Goal: Browse casually: Explore the website without a specific task or goal

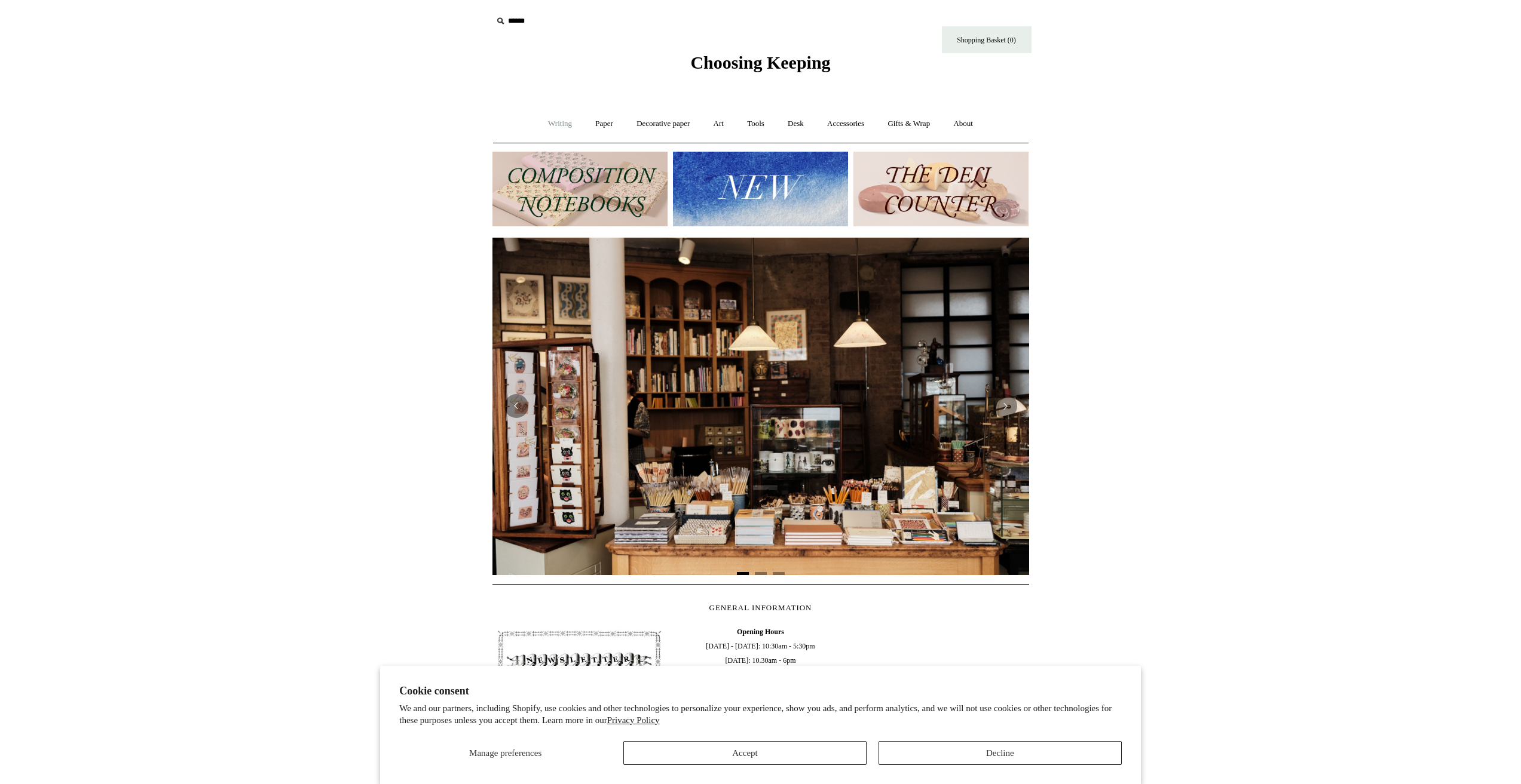
click at [567, 118] on link "Writing +" at bounding box center [560, 124] width 45 height 31
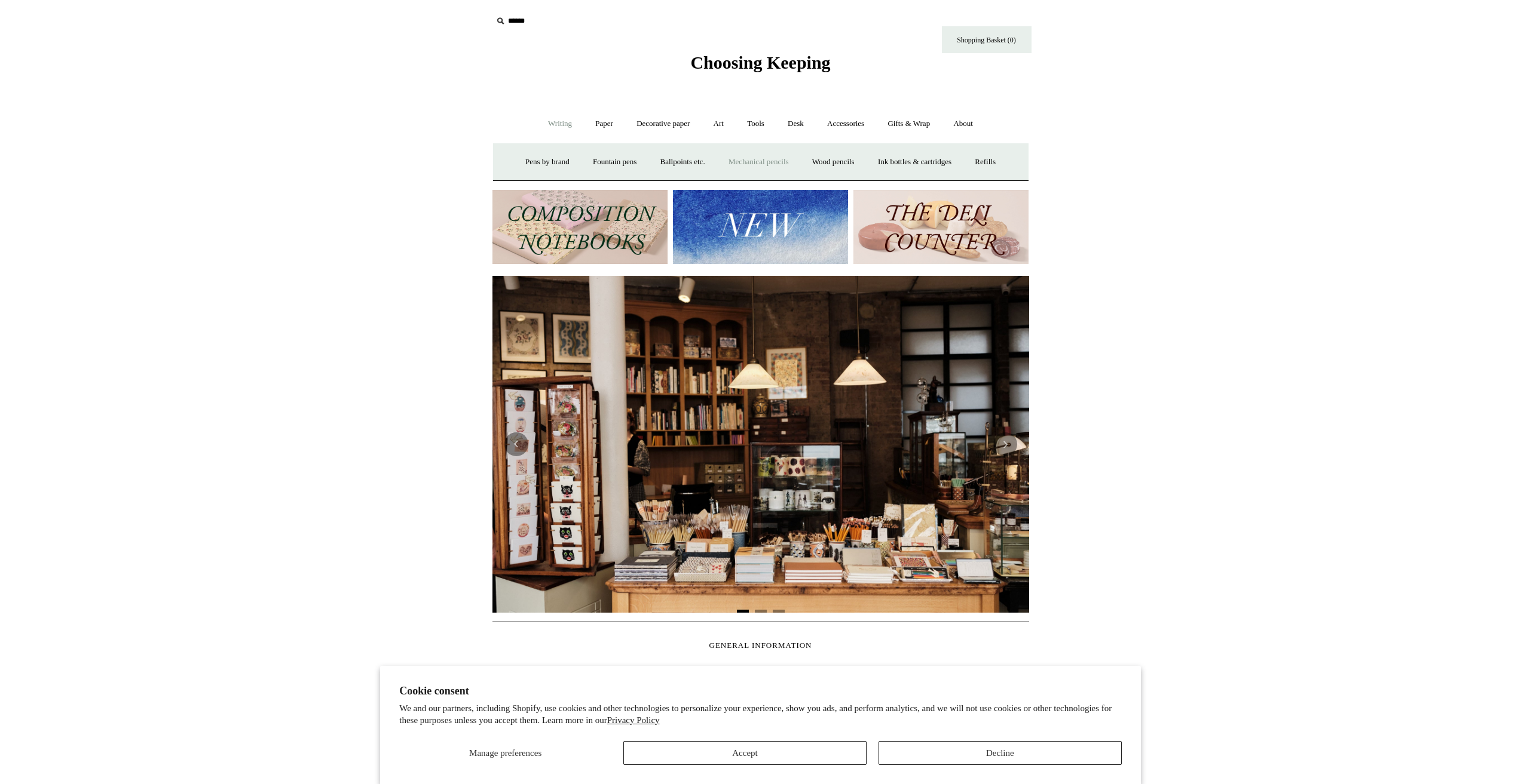
click at [751, 162] on link "Mechanical pencils +" at bounding box center [758, 162] width 82 height 31
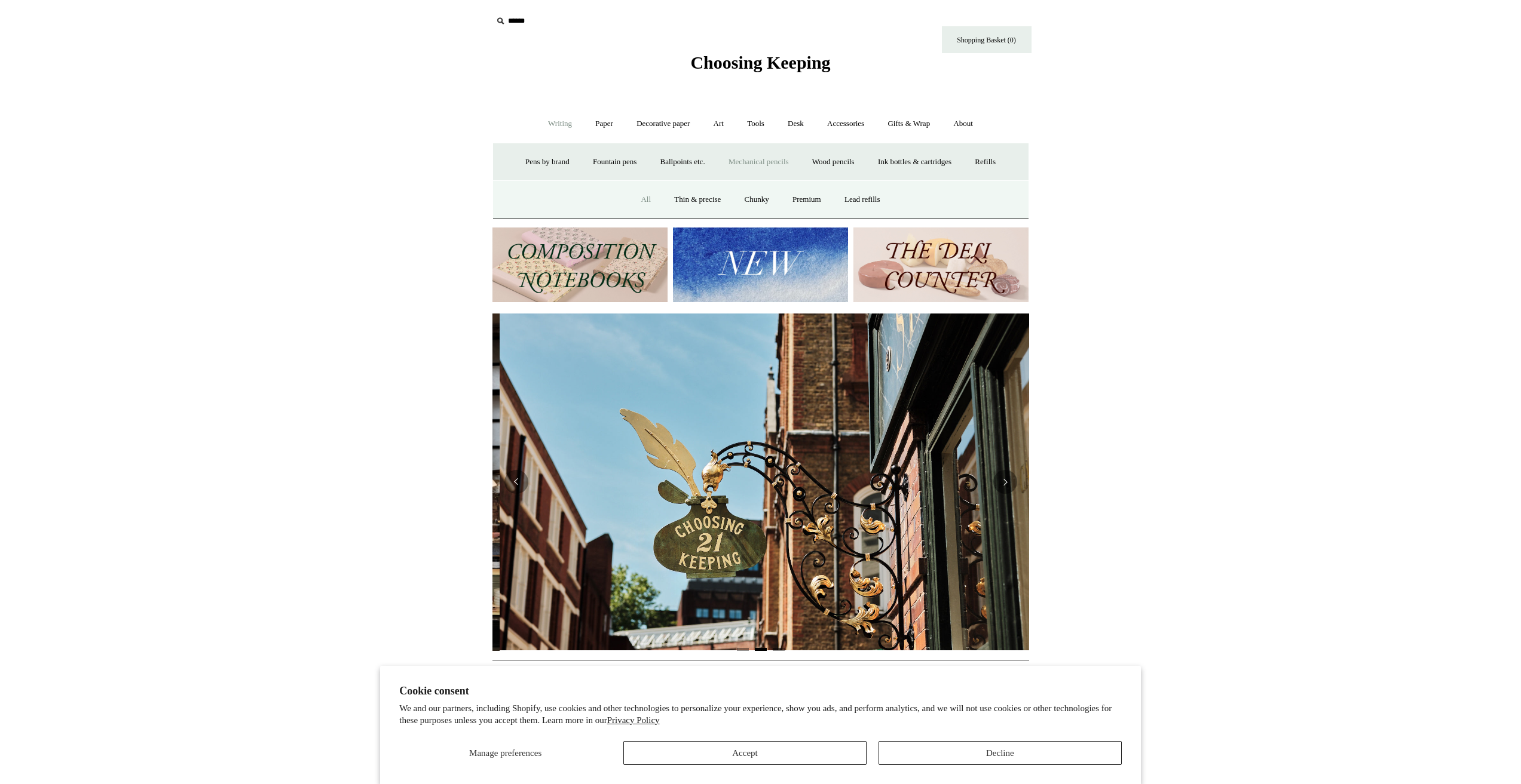
scroll to position [0, 537]
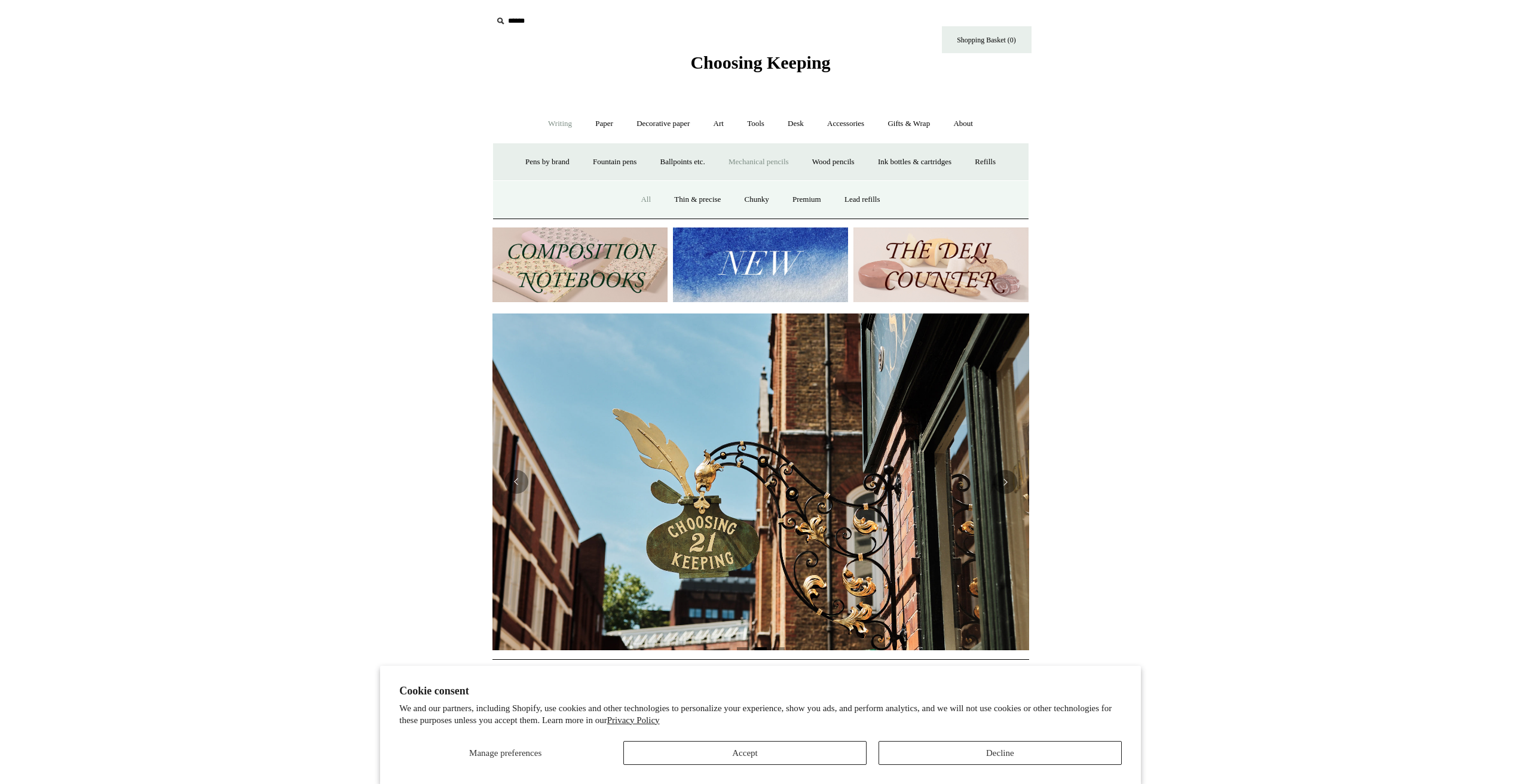
click at [646, 204] on link "All" at bounding box center [646, 200] width 31 height 31
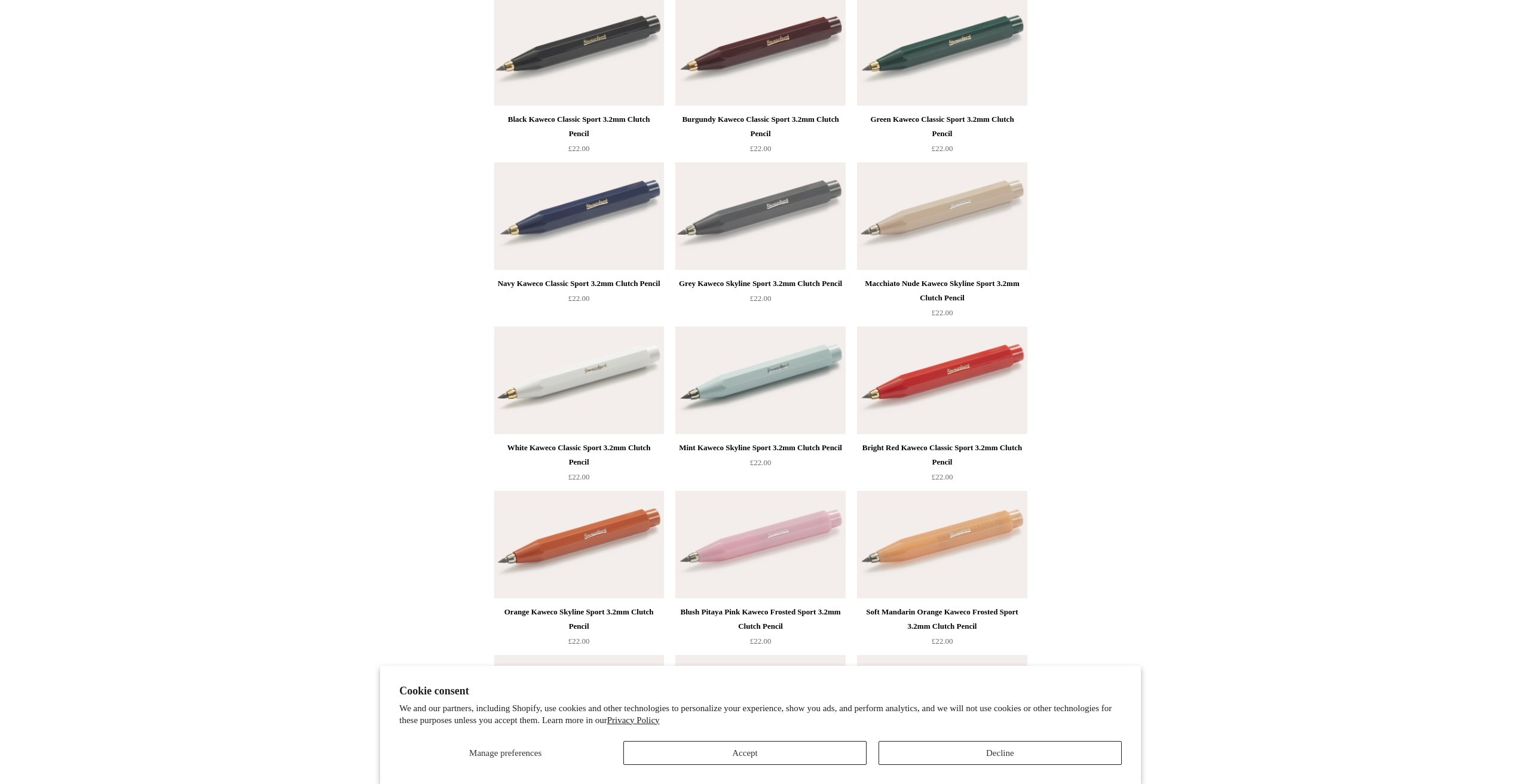
scroll to position [1015, 0]
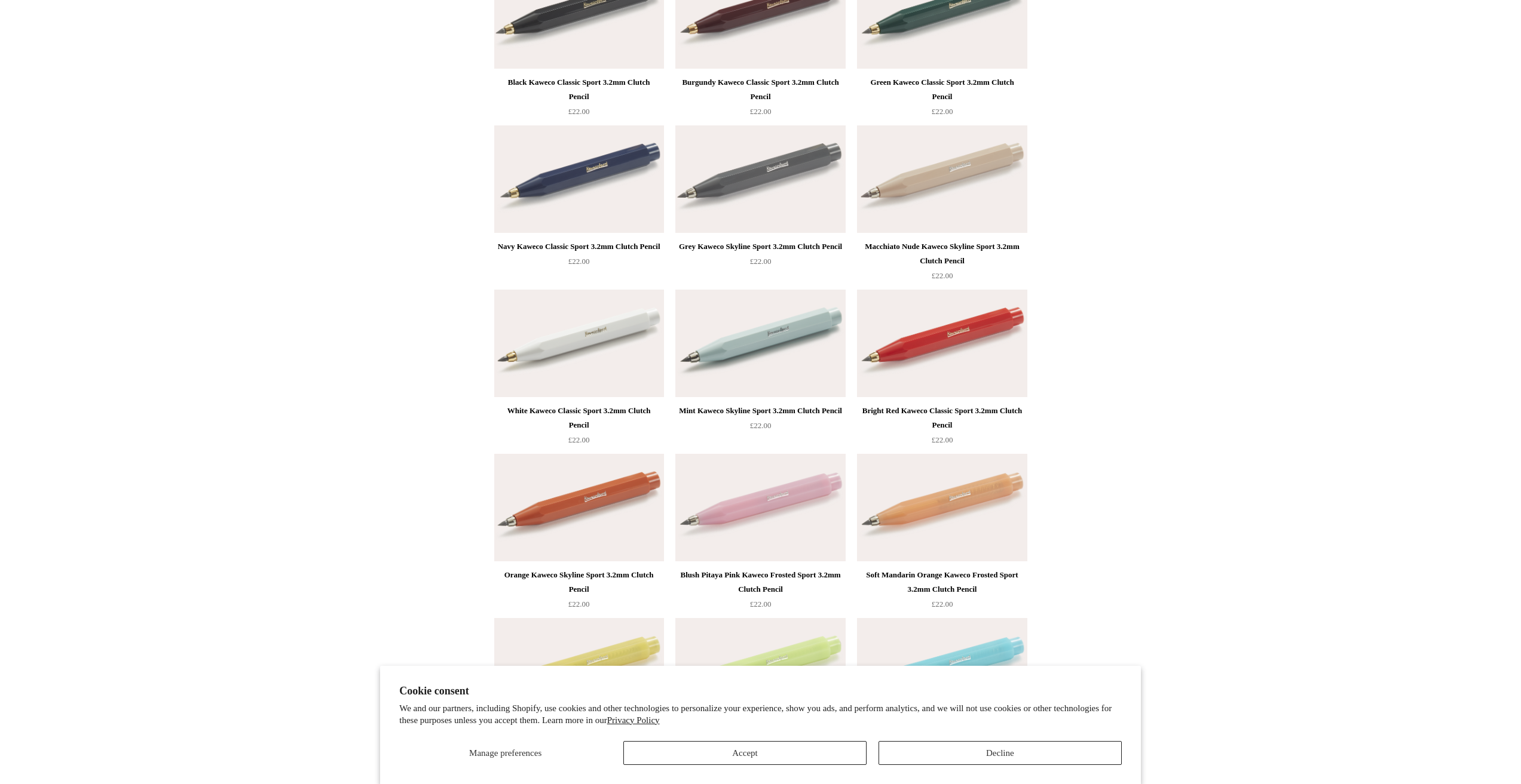
click at [817, 497] on img at bounding box center [760, 507] width 170 height 107
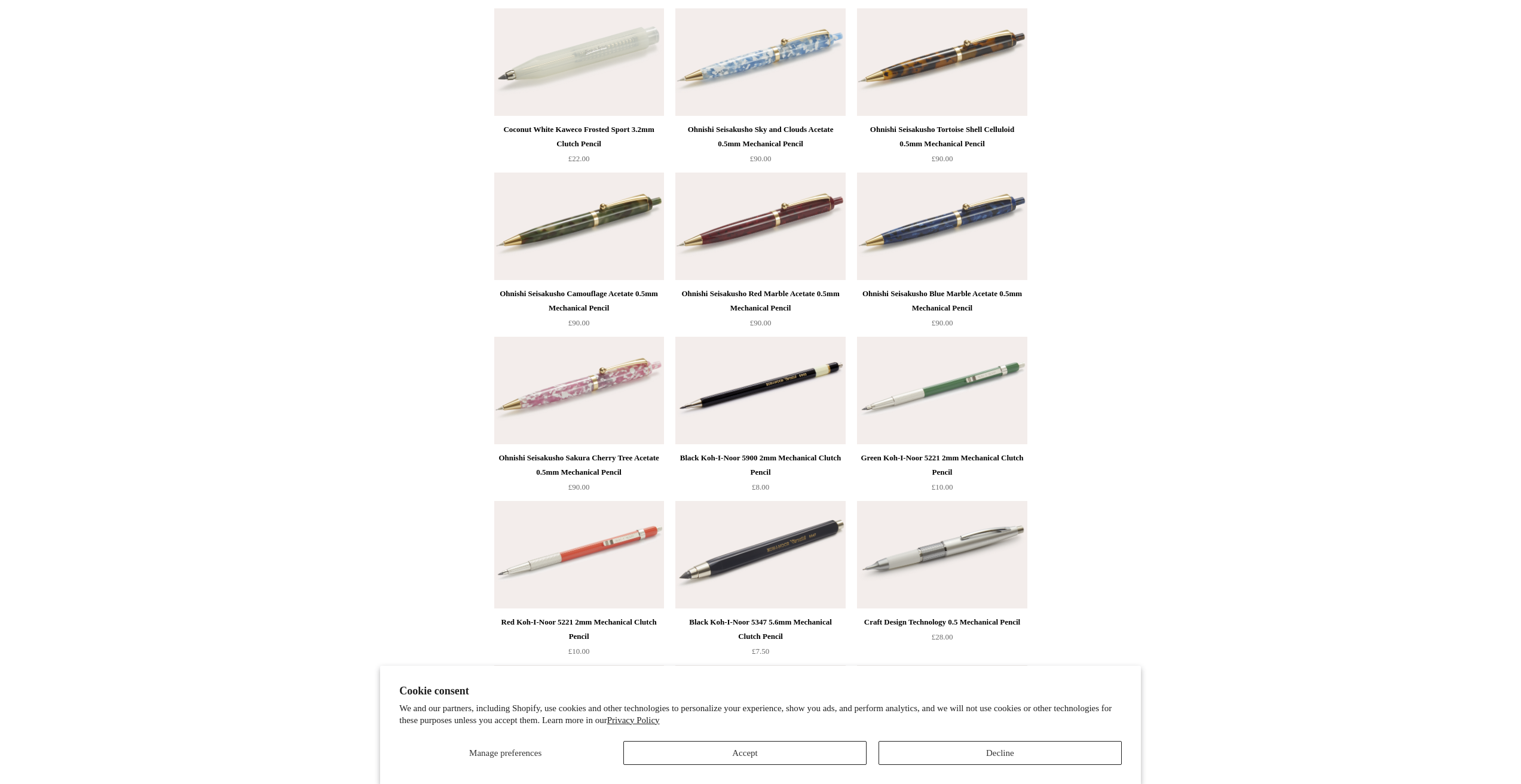
scroll to position [1792, 0]
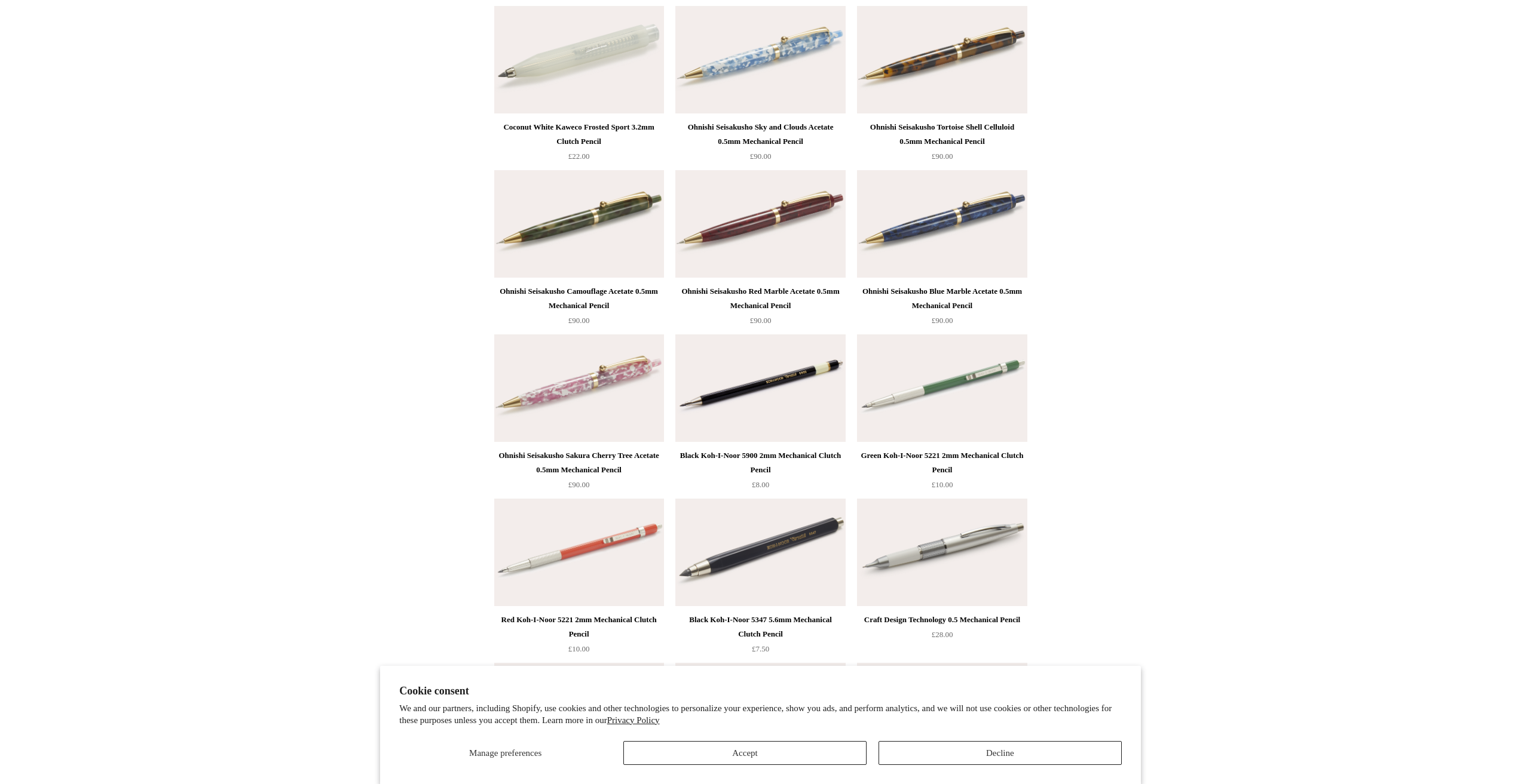
click at [550, 411] on img at bounding box center [579, 388] width 170 height 107
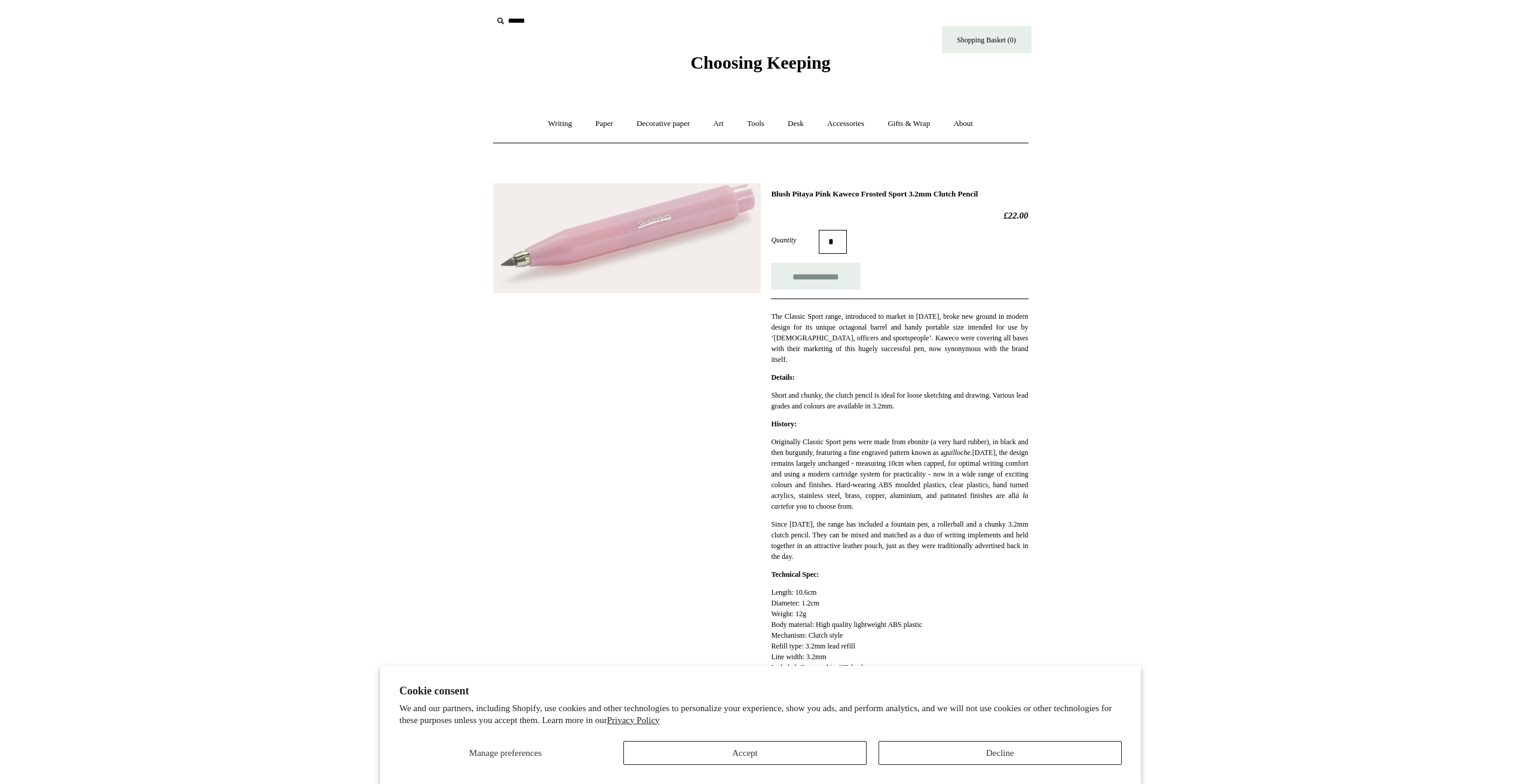
drag, startPoint x: 584, startPoint y: 270, endPoint x: 578, endPoint y: 276, distance: 8.5
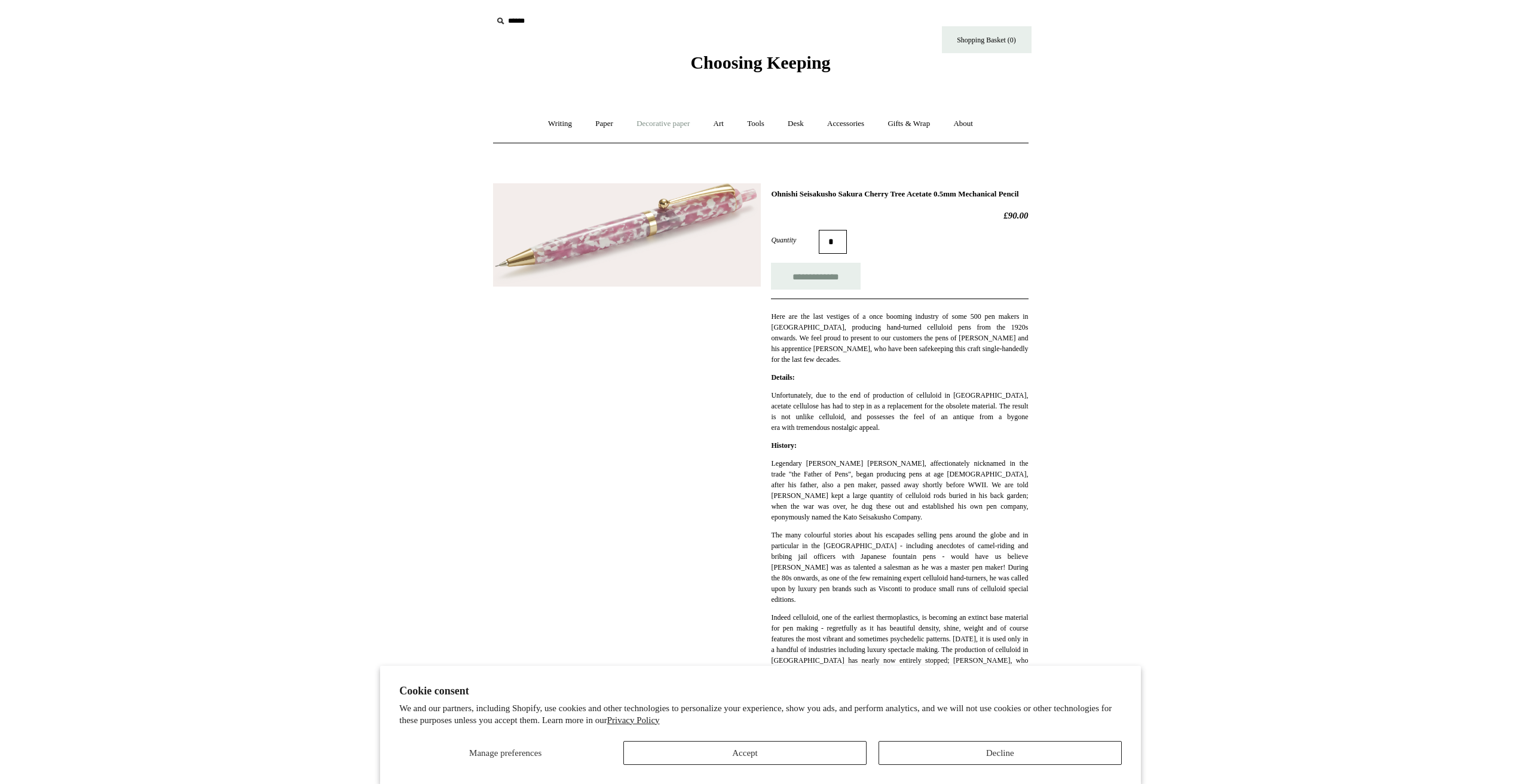
click at [659, 122] on link "Decorative paper +" at bounding box center [663, 124] width 75 height 31
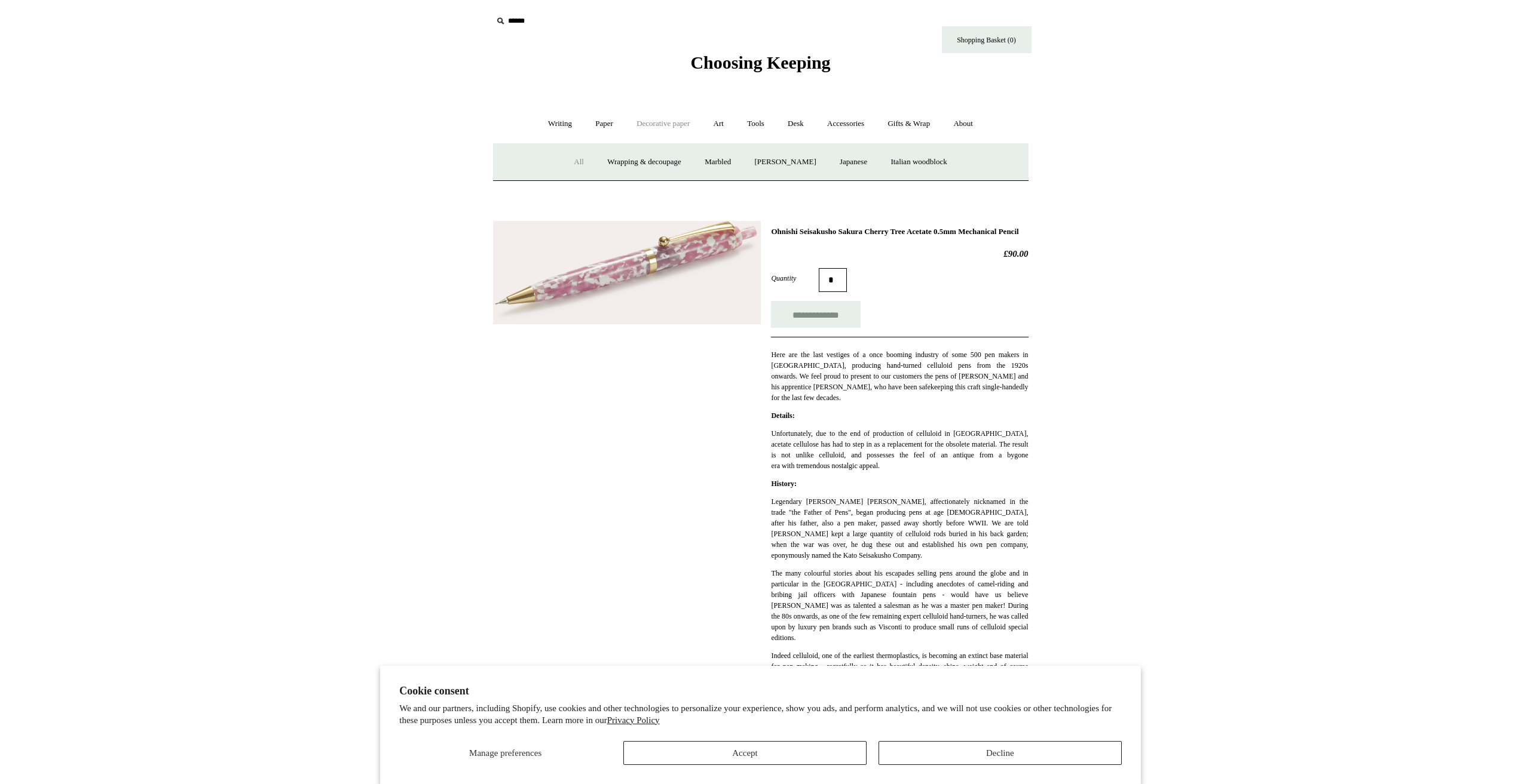
click at [565, 169] on link "All" at bounding box center [578, 162] width 31 height 31
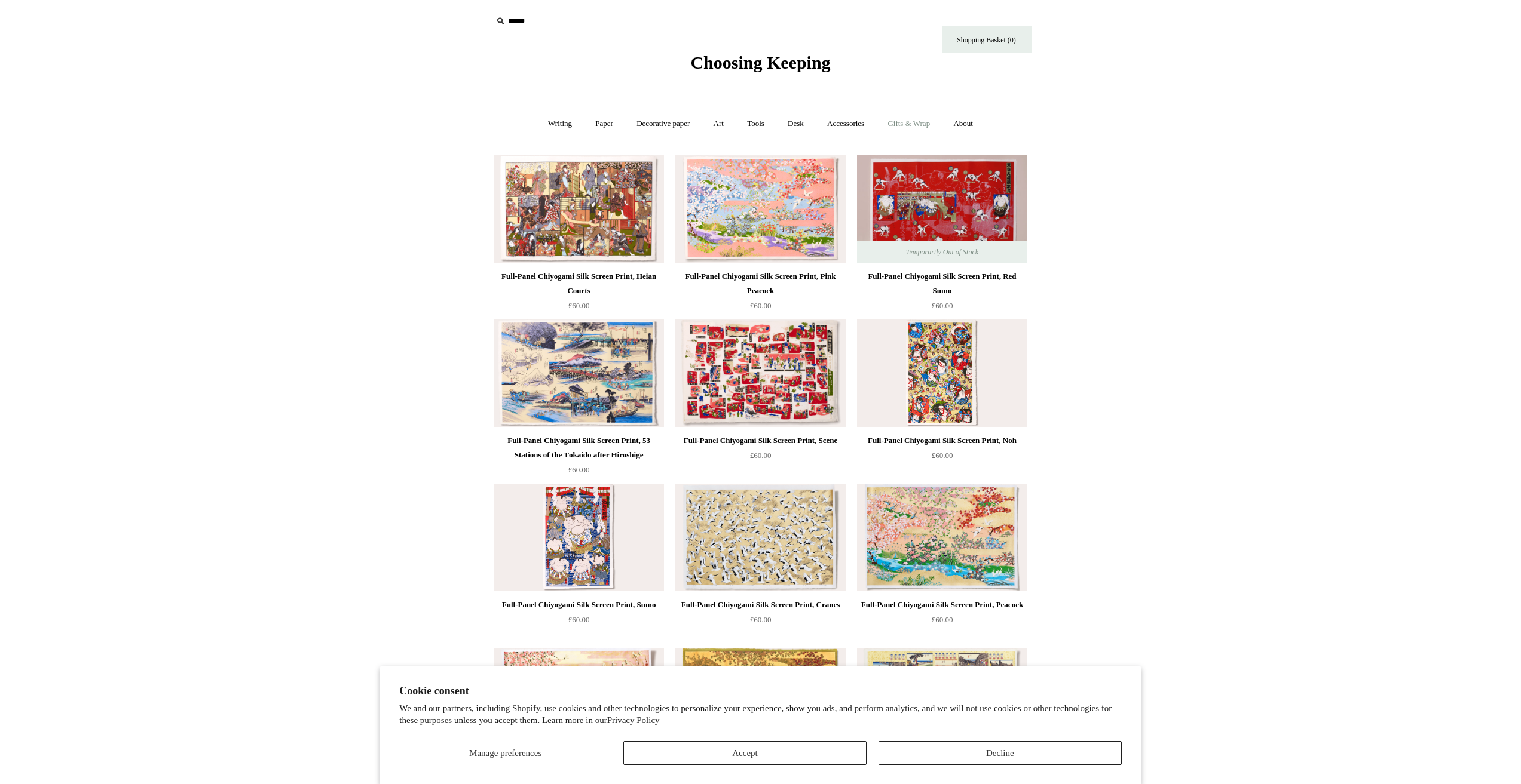
click at [927, 118] on link "Gifts & Wrap +" at bounding box center [908, 124] width 64 height 31
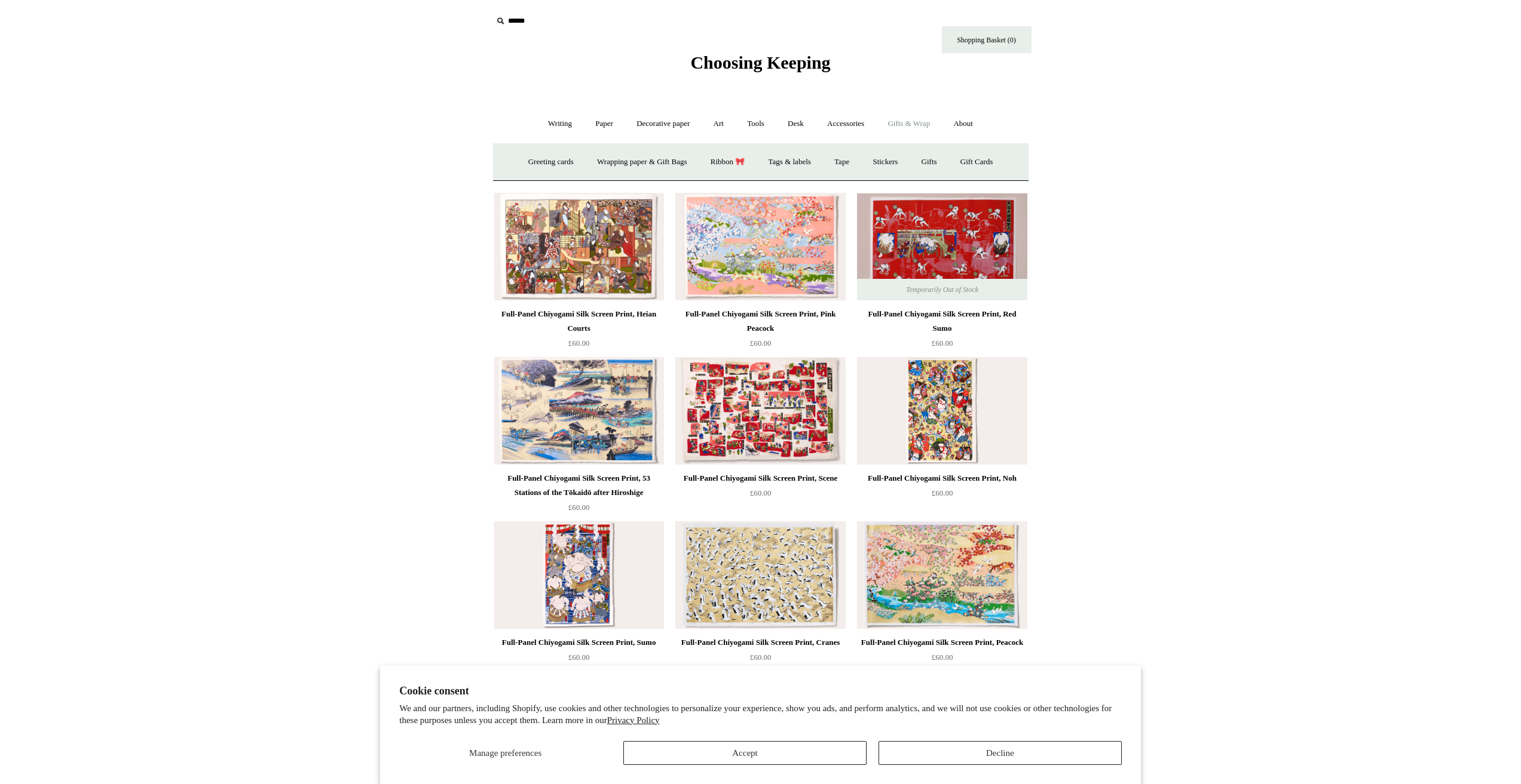
drag, startPoint x: 1279, startPoint y: 413, endPoint x: 1266, endPoint y: 413, distance: 13.0
click at [791, 127] on link "Desk +" at bounding box center [795, 124] width 38 height 31
click at [753, 165] on link "Folders" at bounding box center [748, 162] width 44 height 31
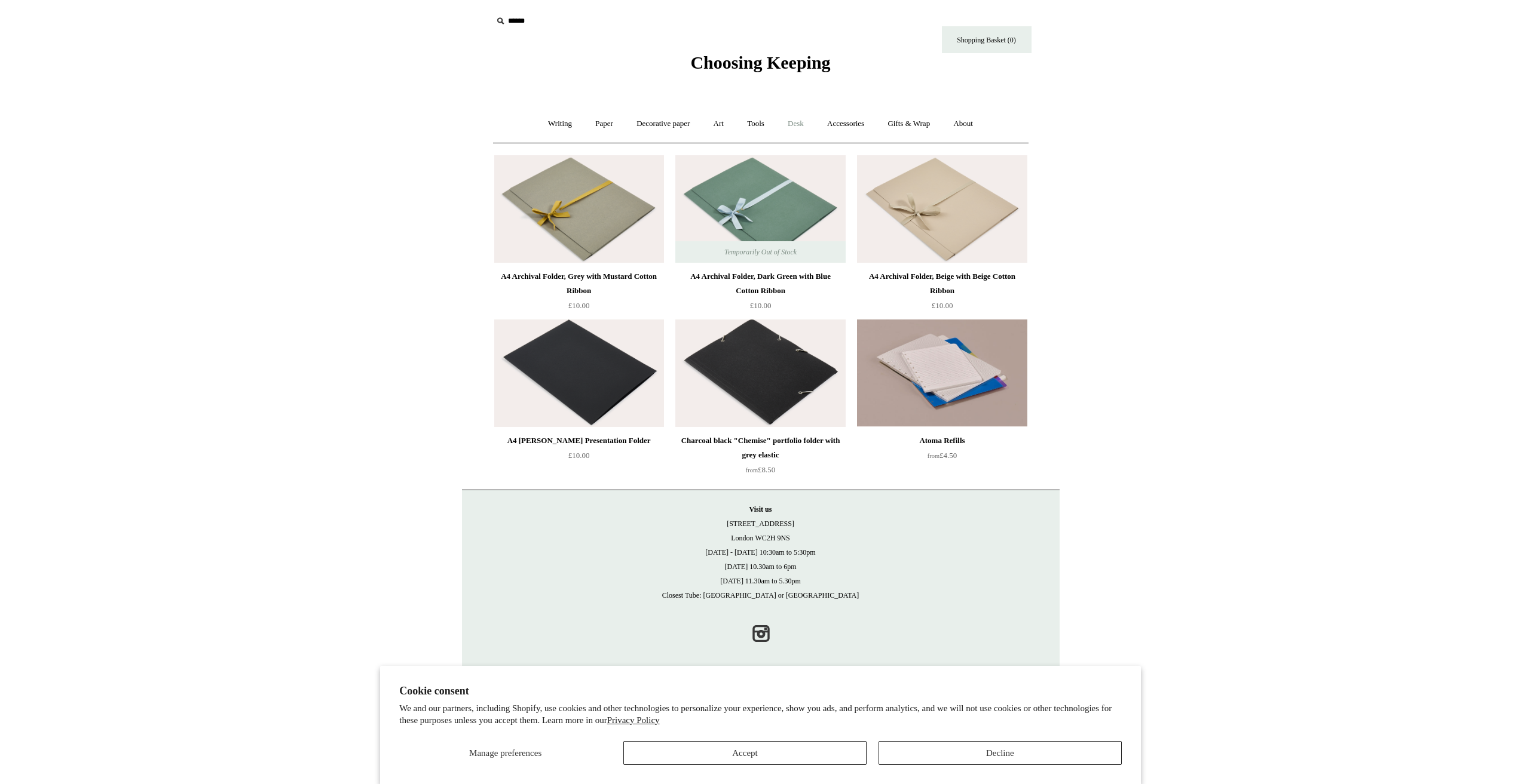
click at [794, 118] on link "Desk +" at bounding box center [795, 124] width 38 height 31
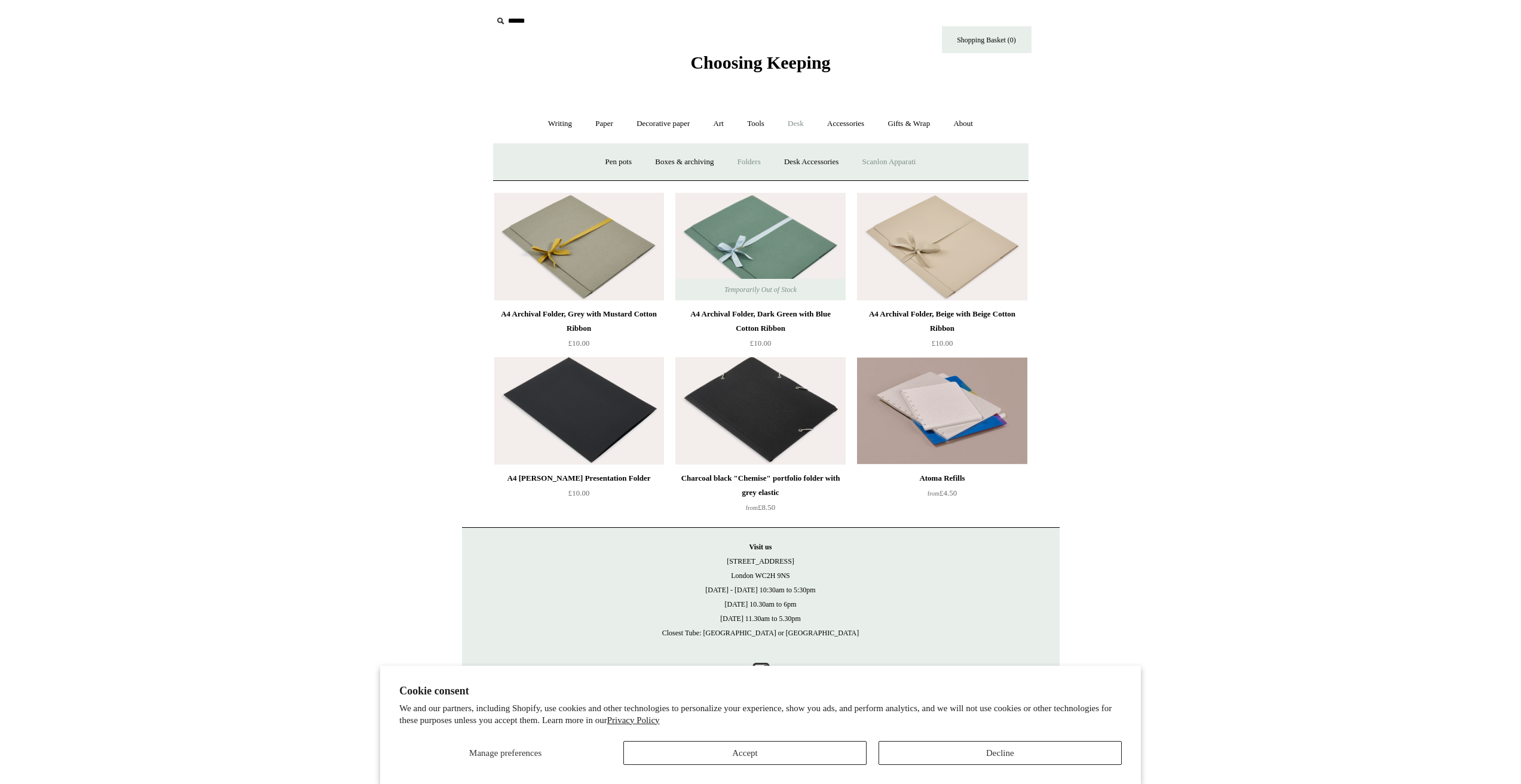
click at [915, 167] on link "Scanlon Apparati" at bounding box center [889, 162] width 75 height 31
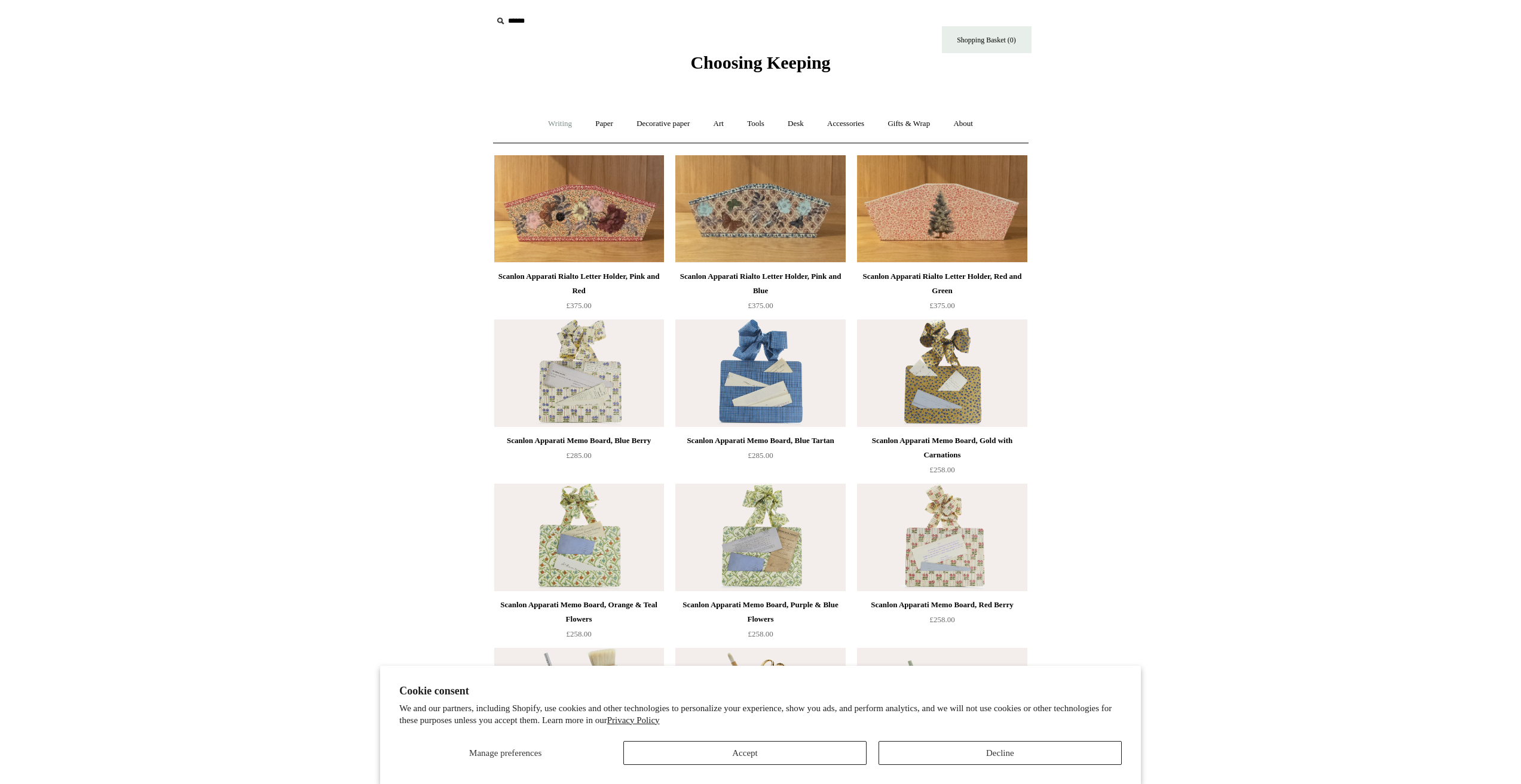
click at [548, 114] on link "Writing +" at bounding box center [560, 124] width 45 height 31
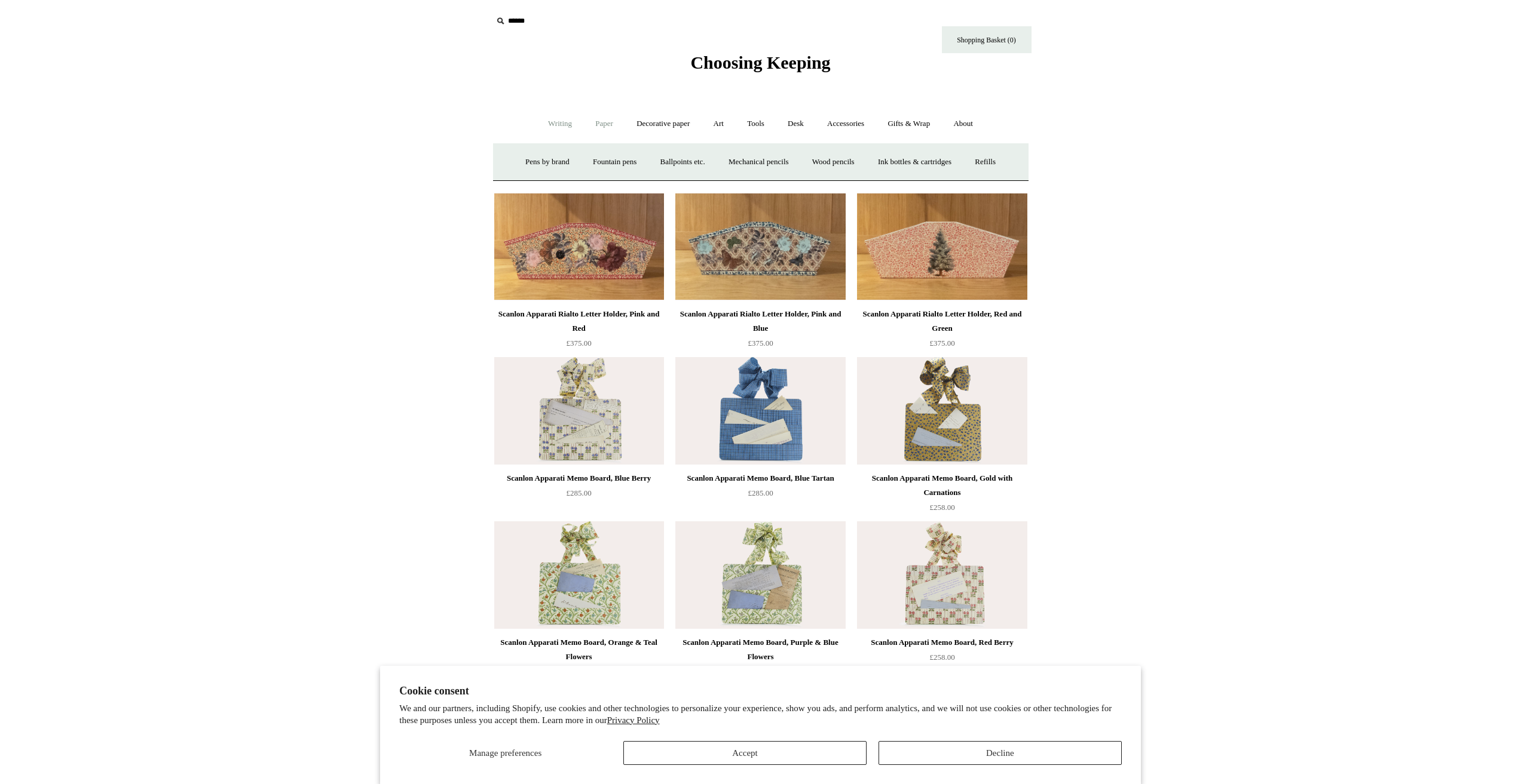
click at [596, 117] on link "Paper +" at bounding box center [604, 124] width 40 height 31
click at [600, 157] on link "Notebooks +" at bounding box center [593, 162] width 55 height 31
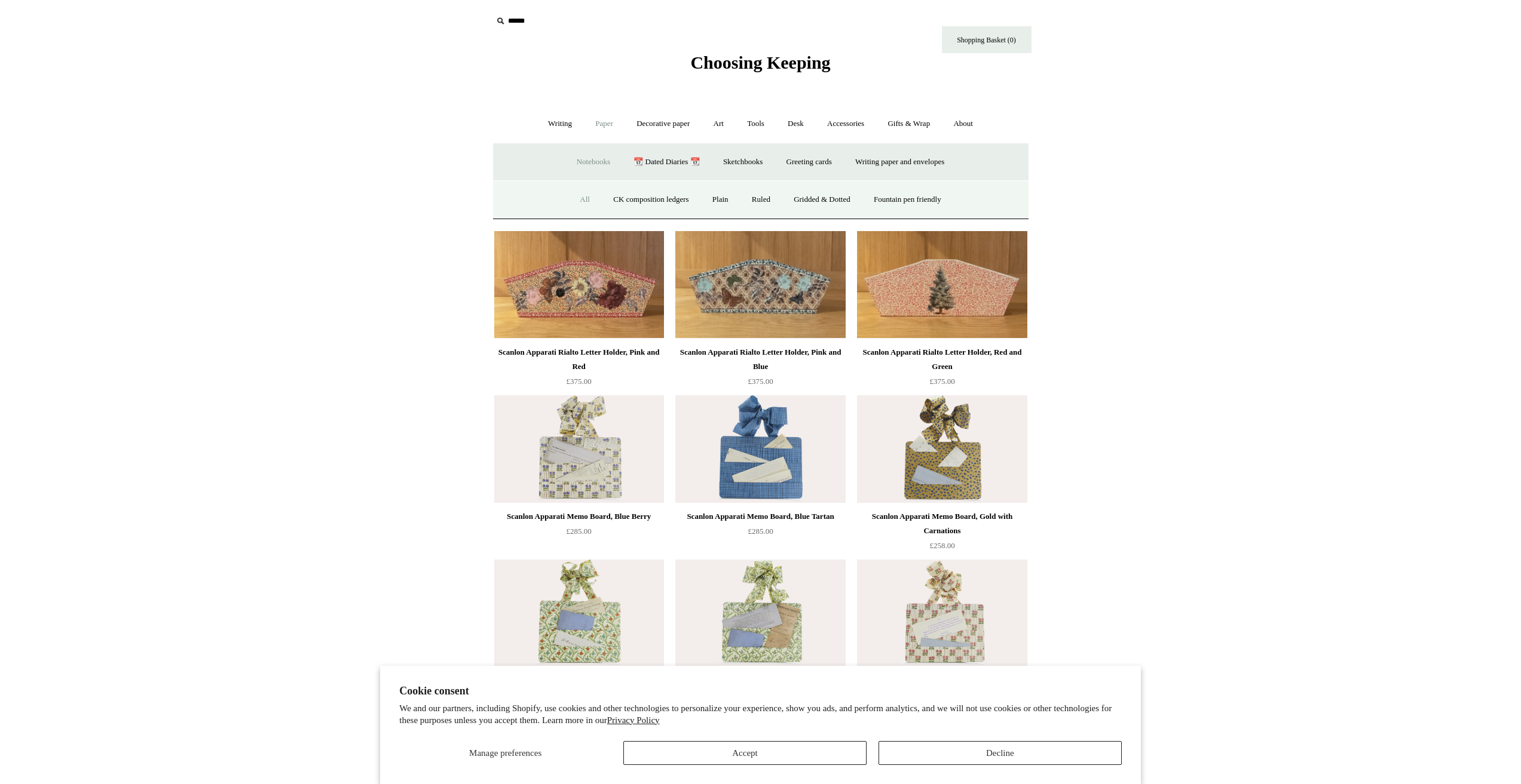
click at [571, 195] on link "All" at bounding box center [585, 200] width 31 height 31
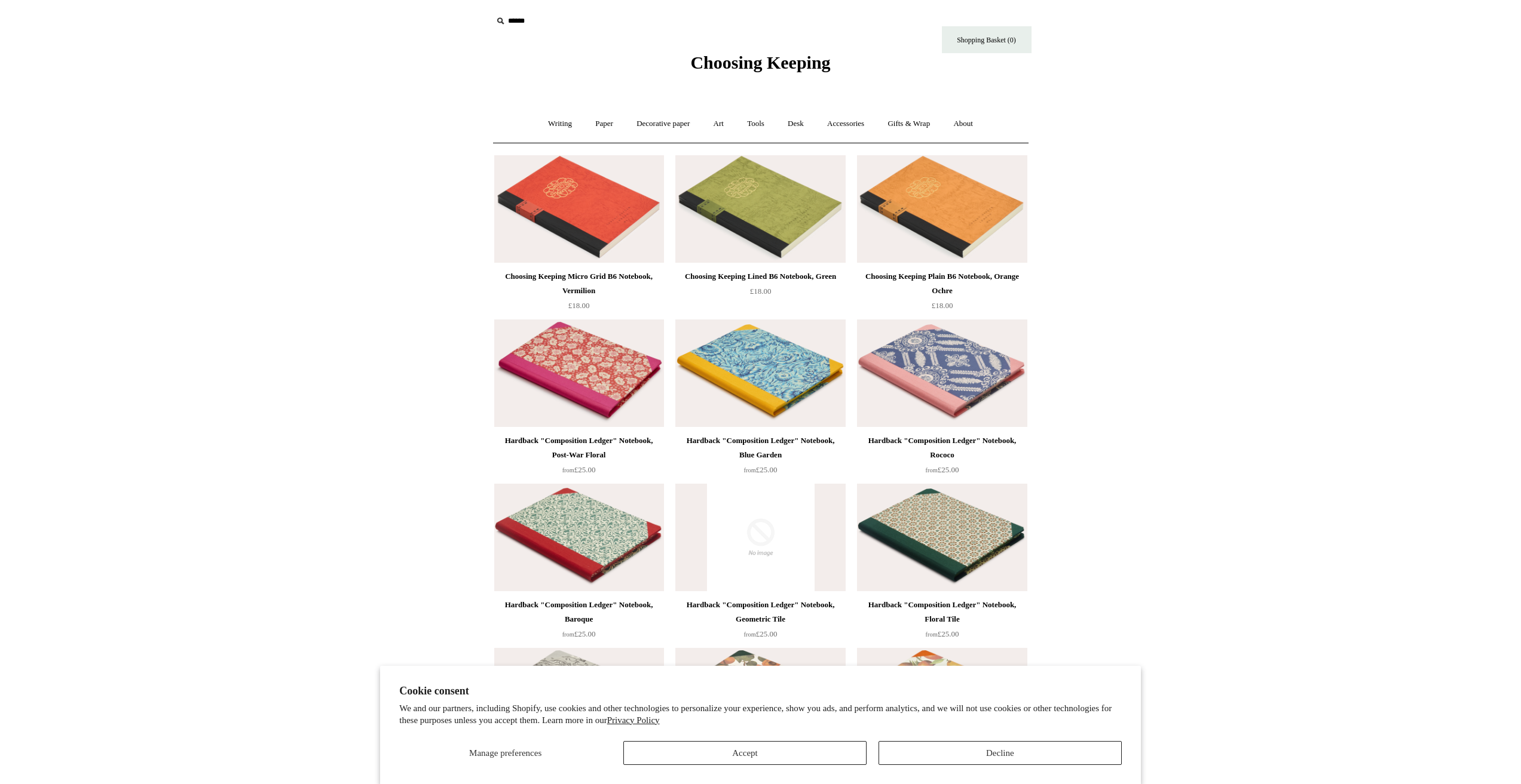
click at [946, 367] on img at bounding box center [942, 373] width 170 height 107
click at [754, 124] on link "Tools +" at bounding box center [755, 124] width 39 height 31
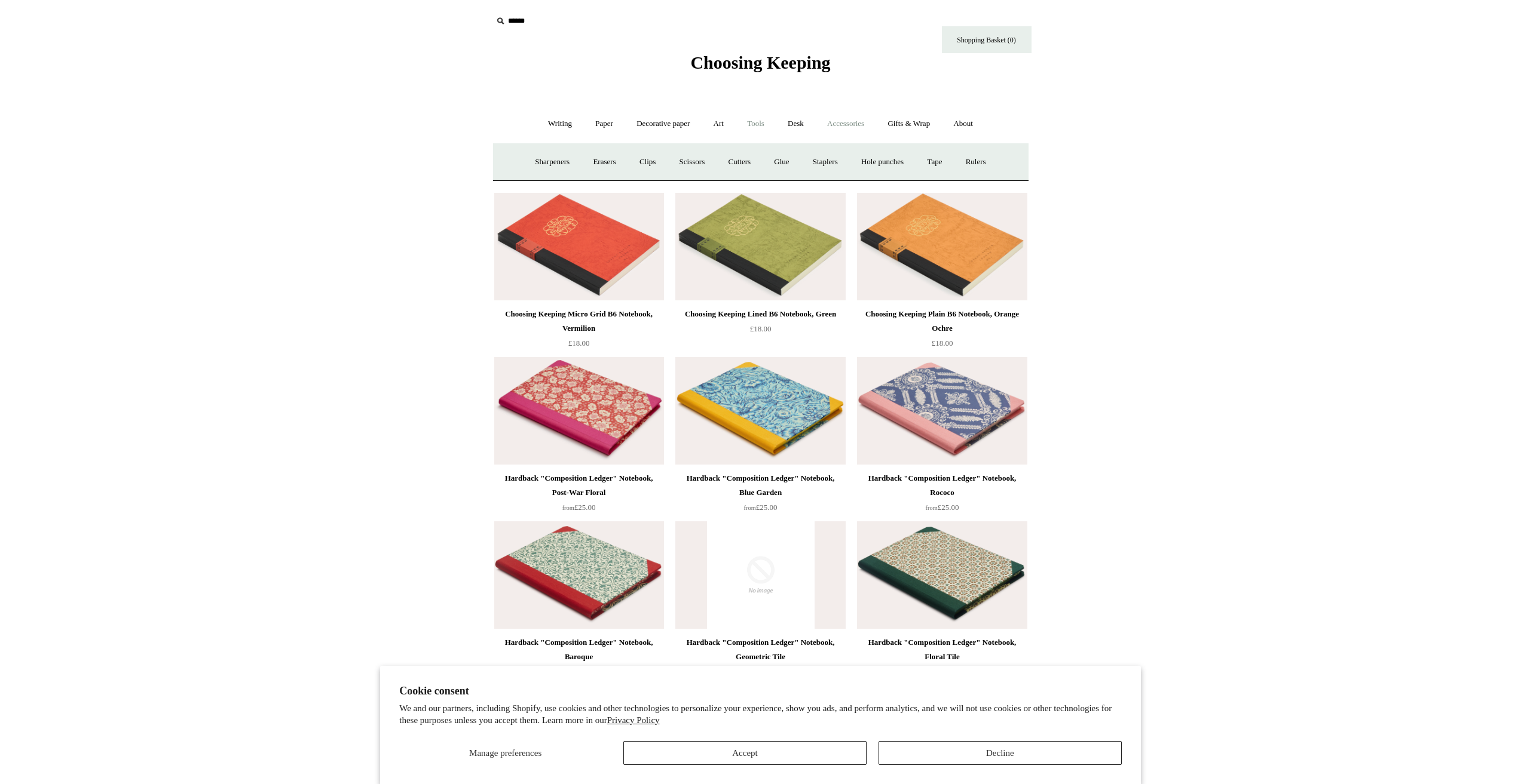
click at [830, 120] on link "Accessories +" at bounding box center [845, 124] width 59 height 31
click at [610, 167] on link "Pen cases" at bounding box center [628, 162] width 51 height 31
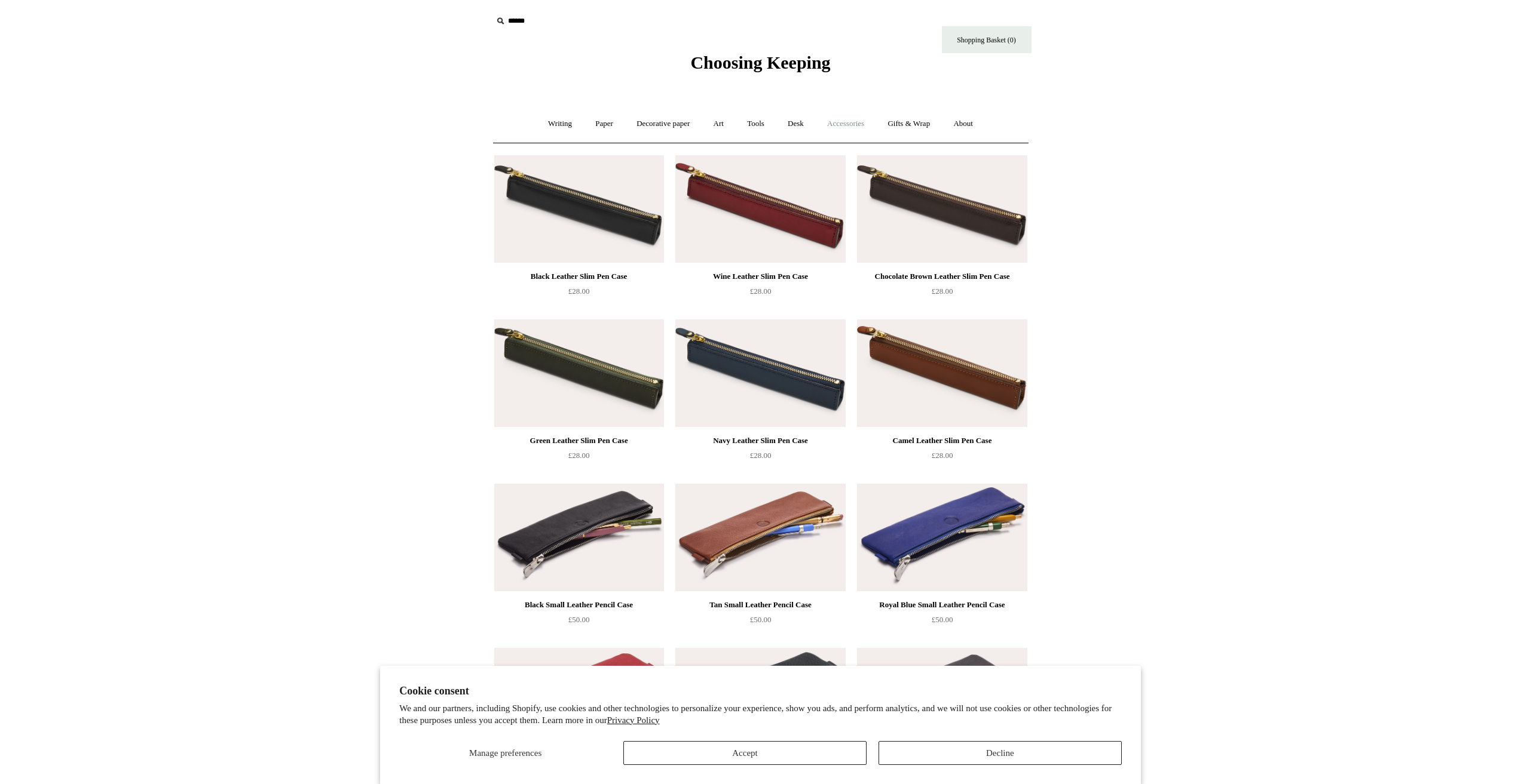
click at [835, 123] on link "Accessories +" at bounding box center [845, 124] width 59 height 31
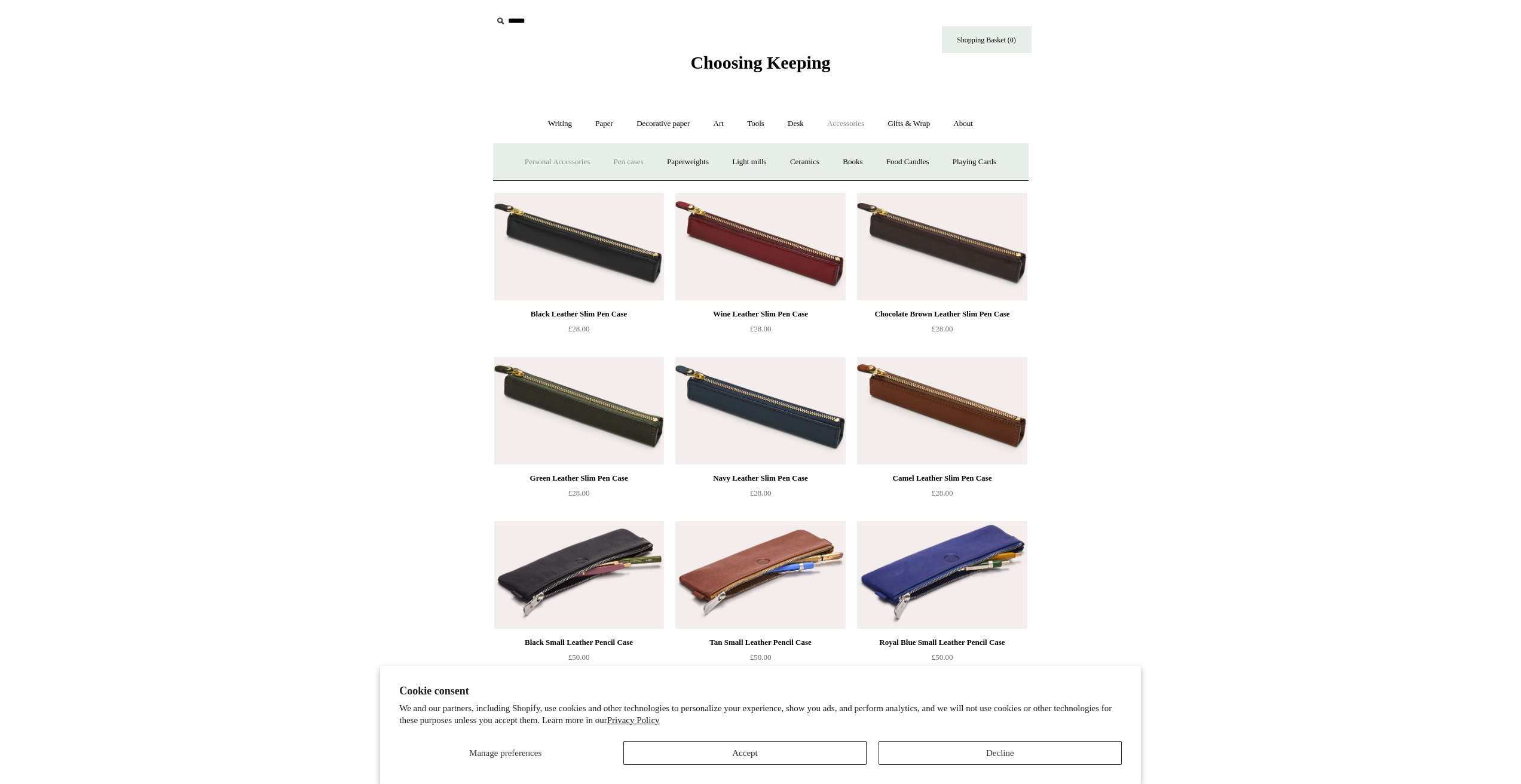
click at [575, 160] on link "Personal Accessories +" at bounding box center [557, 162] width 87 height 31
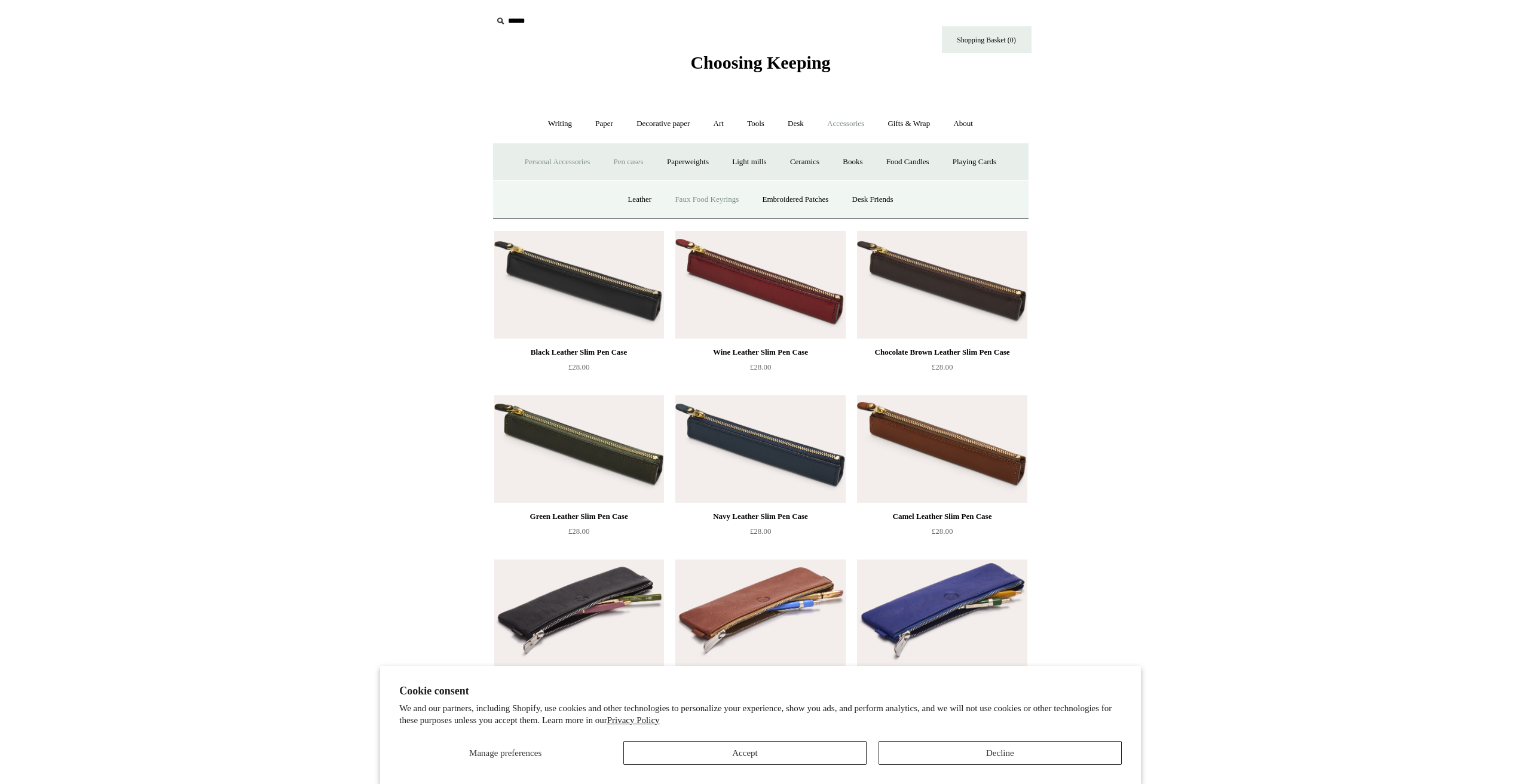
click at [695, 200] on link "Faux Food Keyrings" at bounding box center [706, 200] width 86 height 31
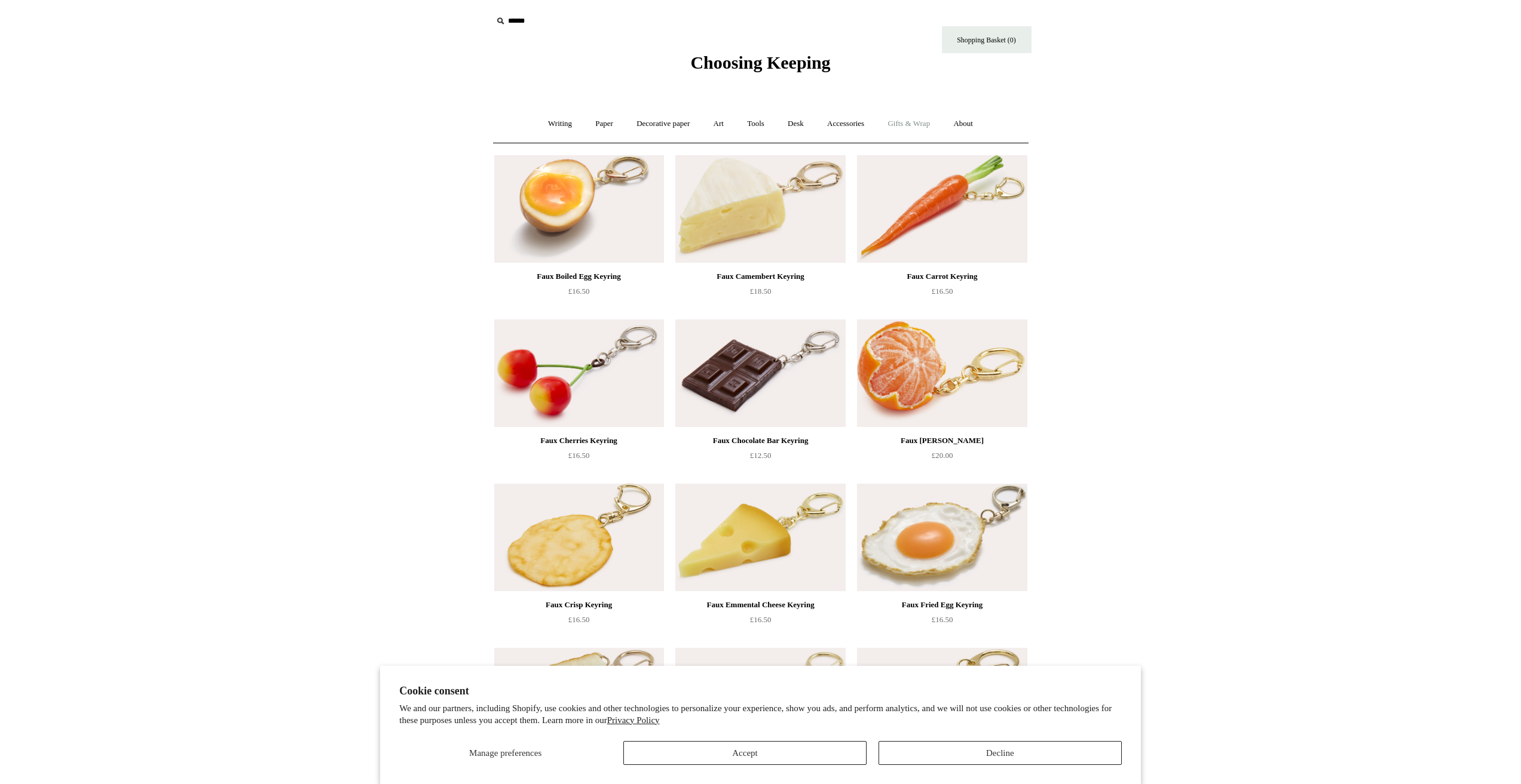
click at [899, 126] on link "Gifts & Wrap +" at bounding box center [908, 124] width 64 height 31
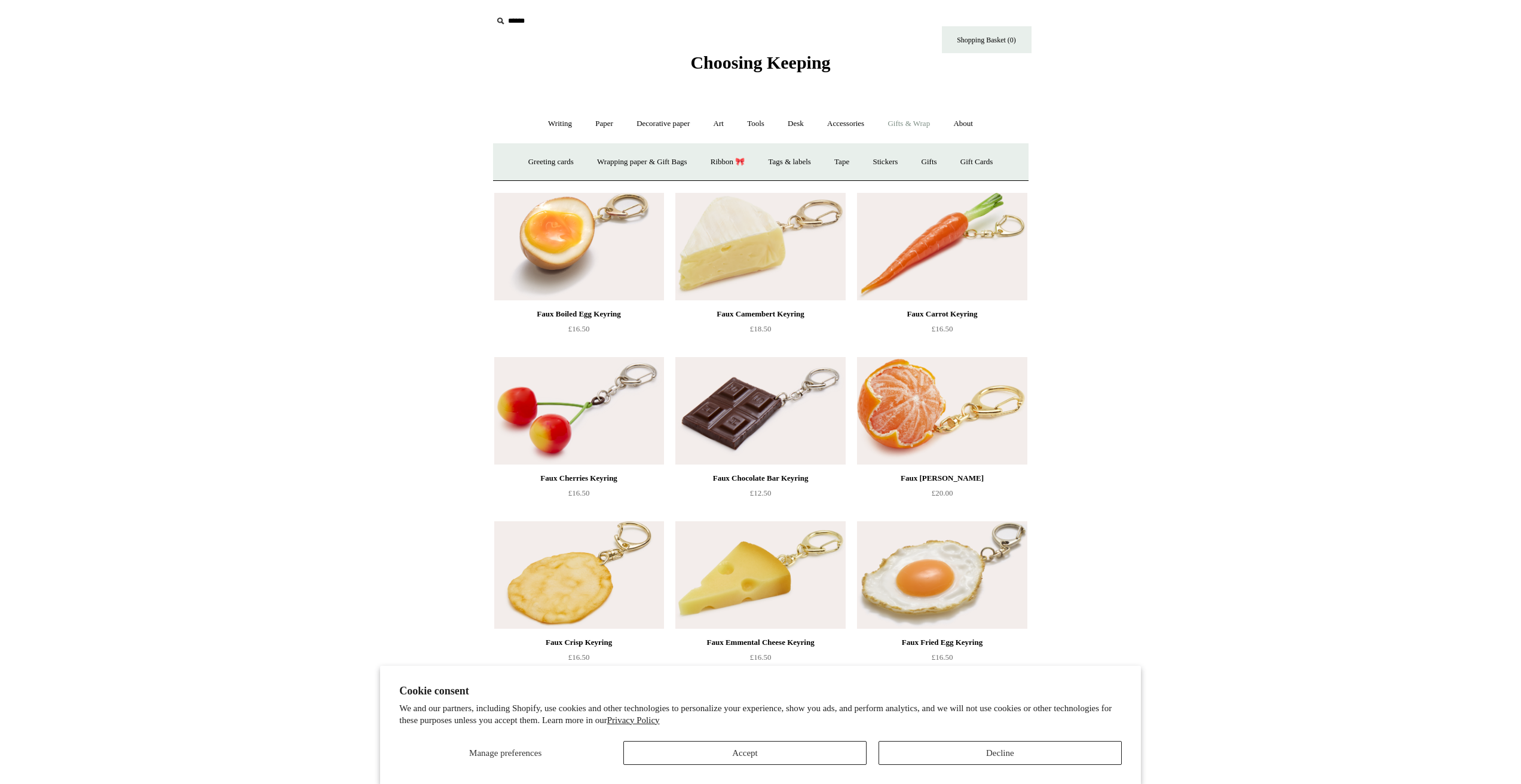
click at [899, 126] on link "Gifts & Wrap -" at bounding box center [908, 124] width 64 height 31
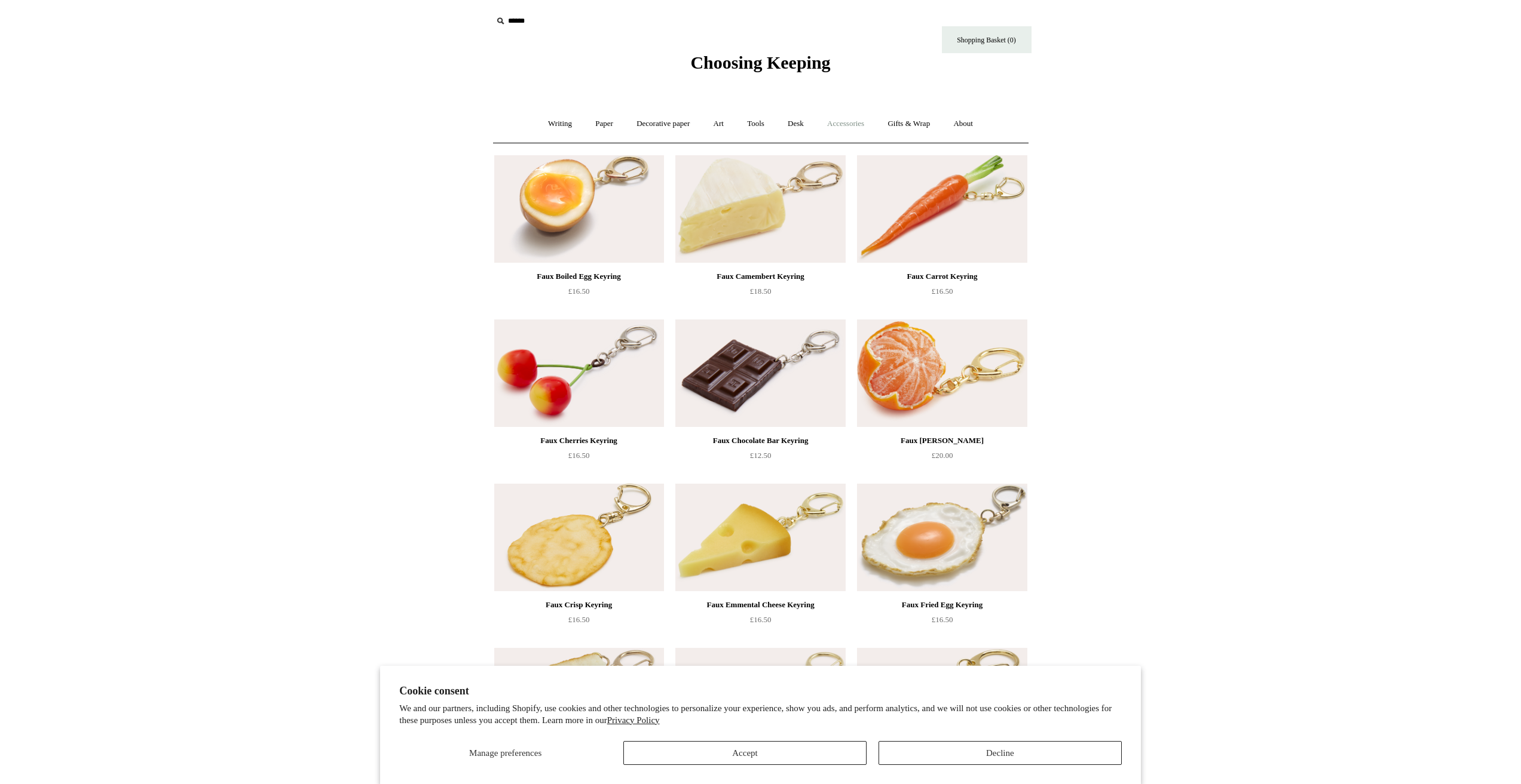
click at [852, 129] on link "Accessories +" at bounding box center [845, 124] width 59 height 31
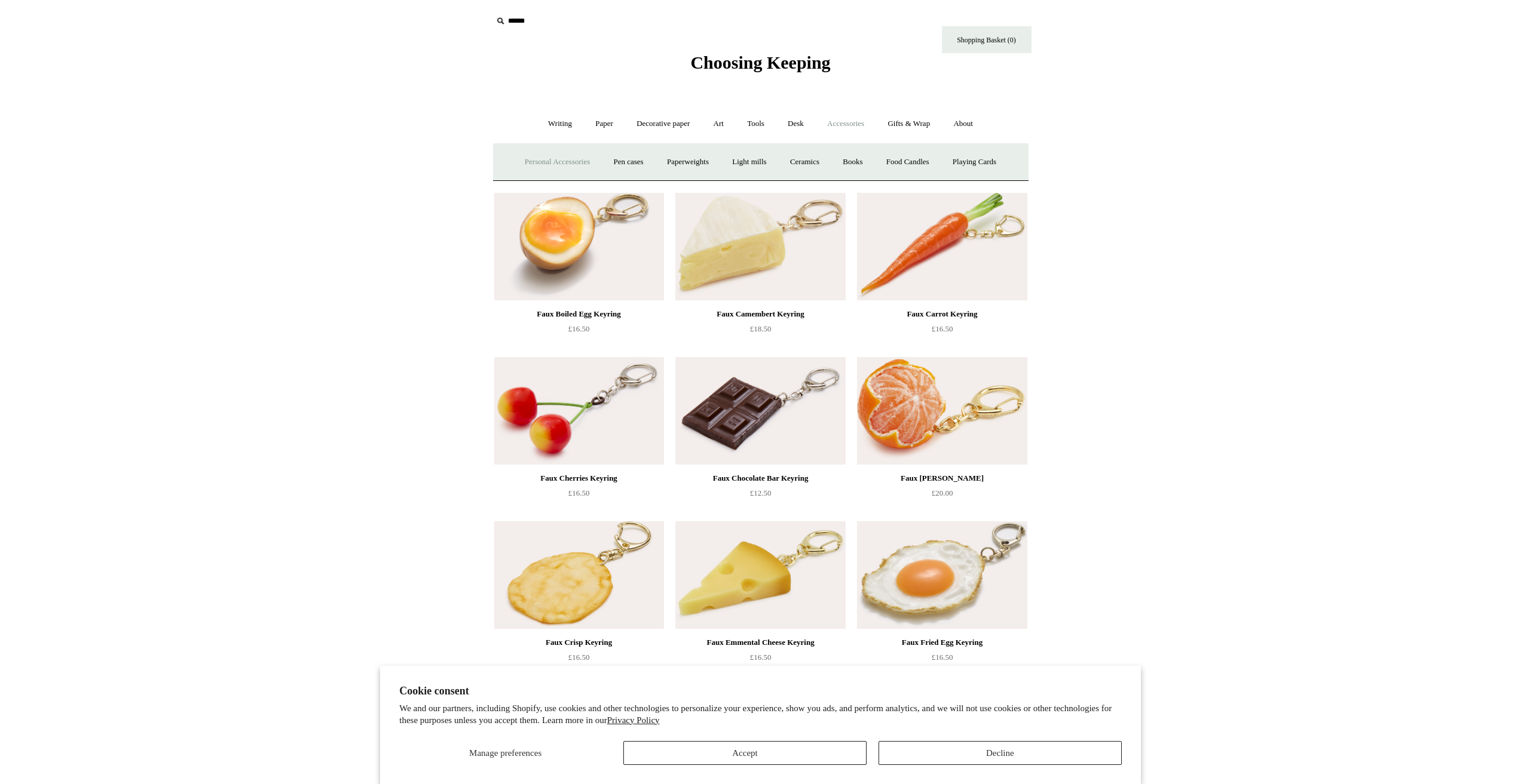
click at [548, 155] on link "Personal Accessories +" at bounding box center [557, 162] width 87 height 31
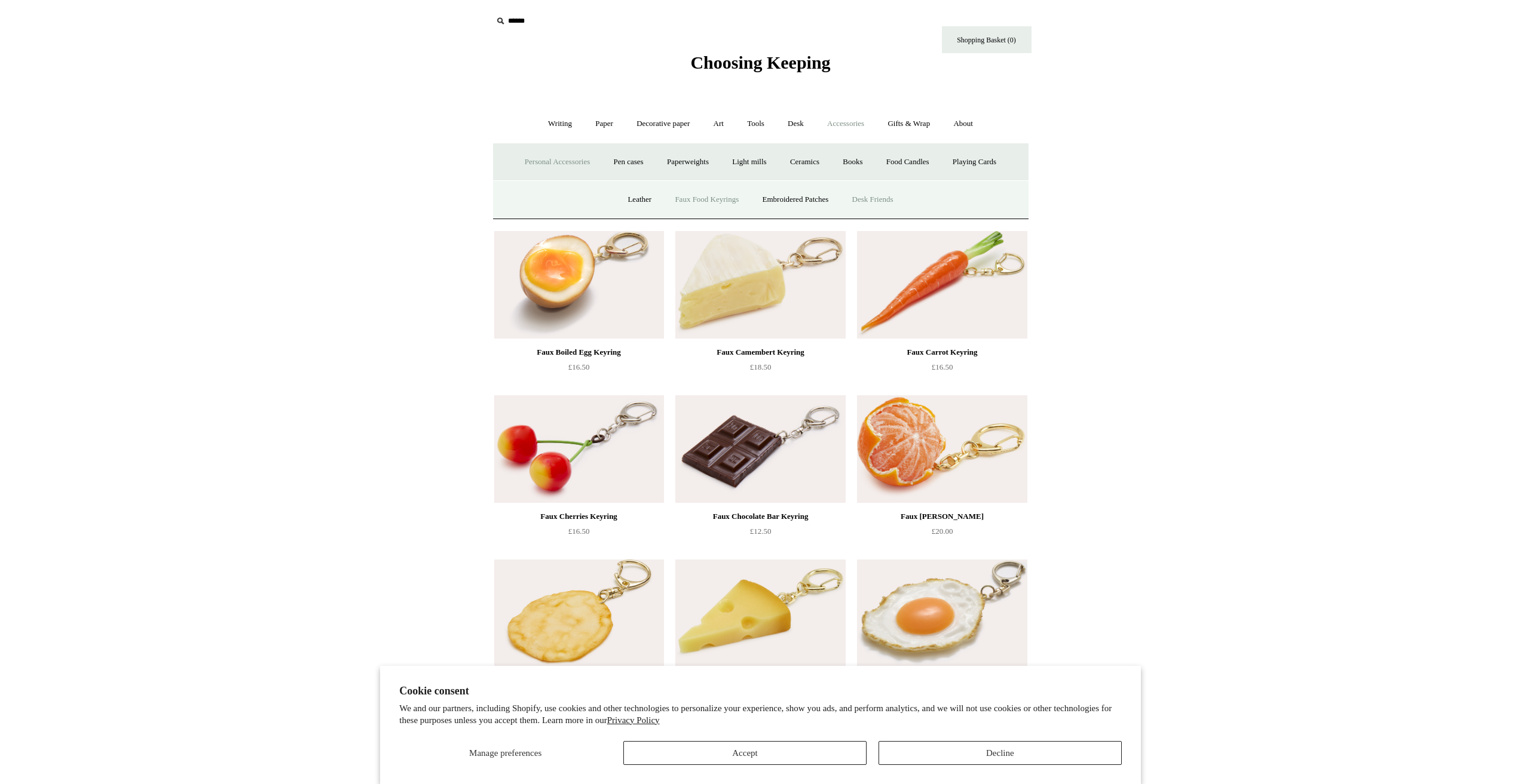
click at [884, 207] on link "Desk Friends" at bounding box center [873, 200] width 63 height 31
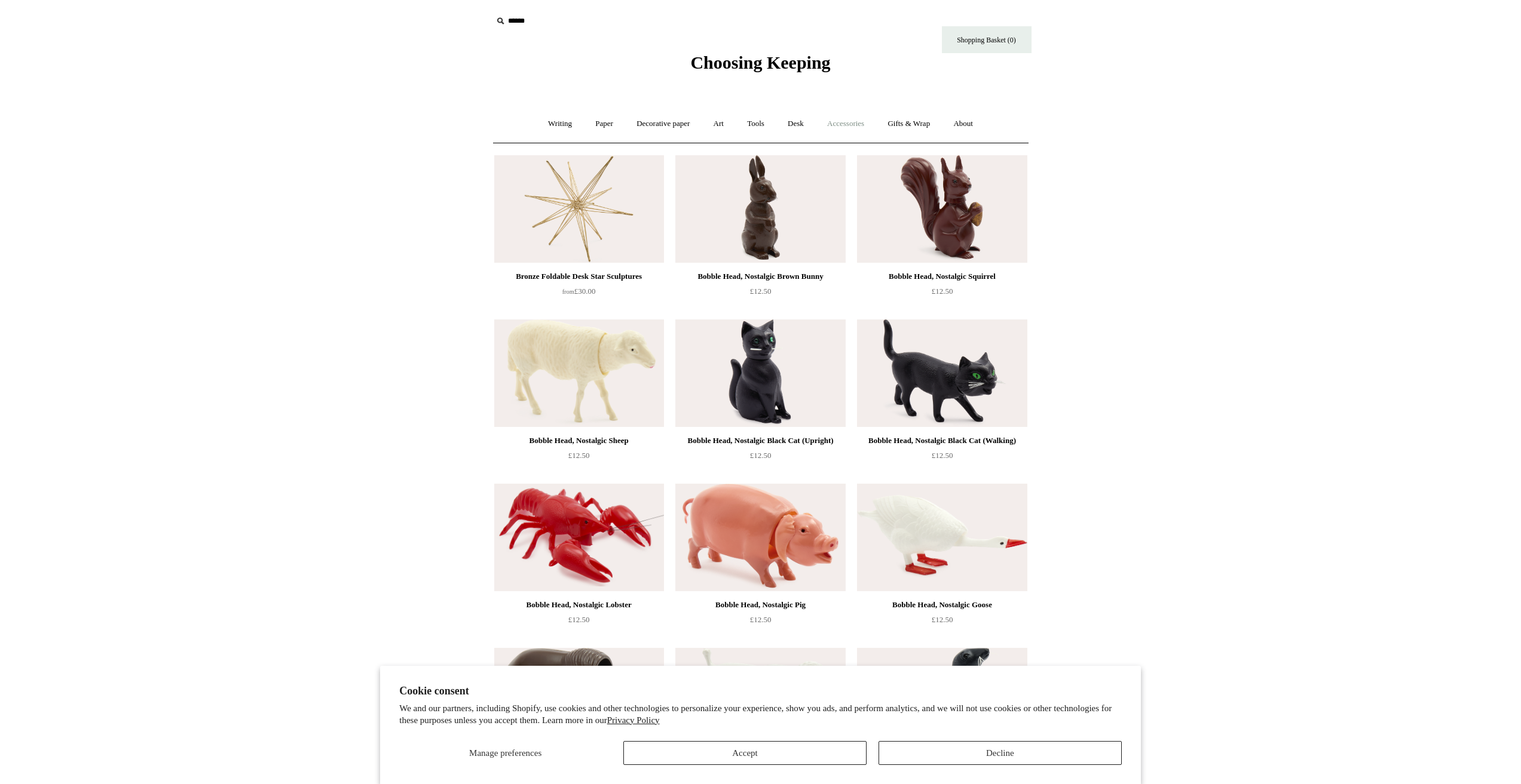
click at [850, 116] on link "Accessories +" at bounding box center [845, 124] width 59 height 31
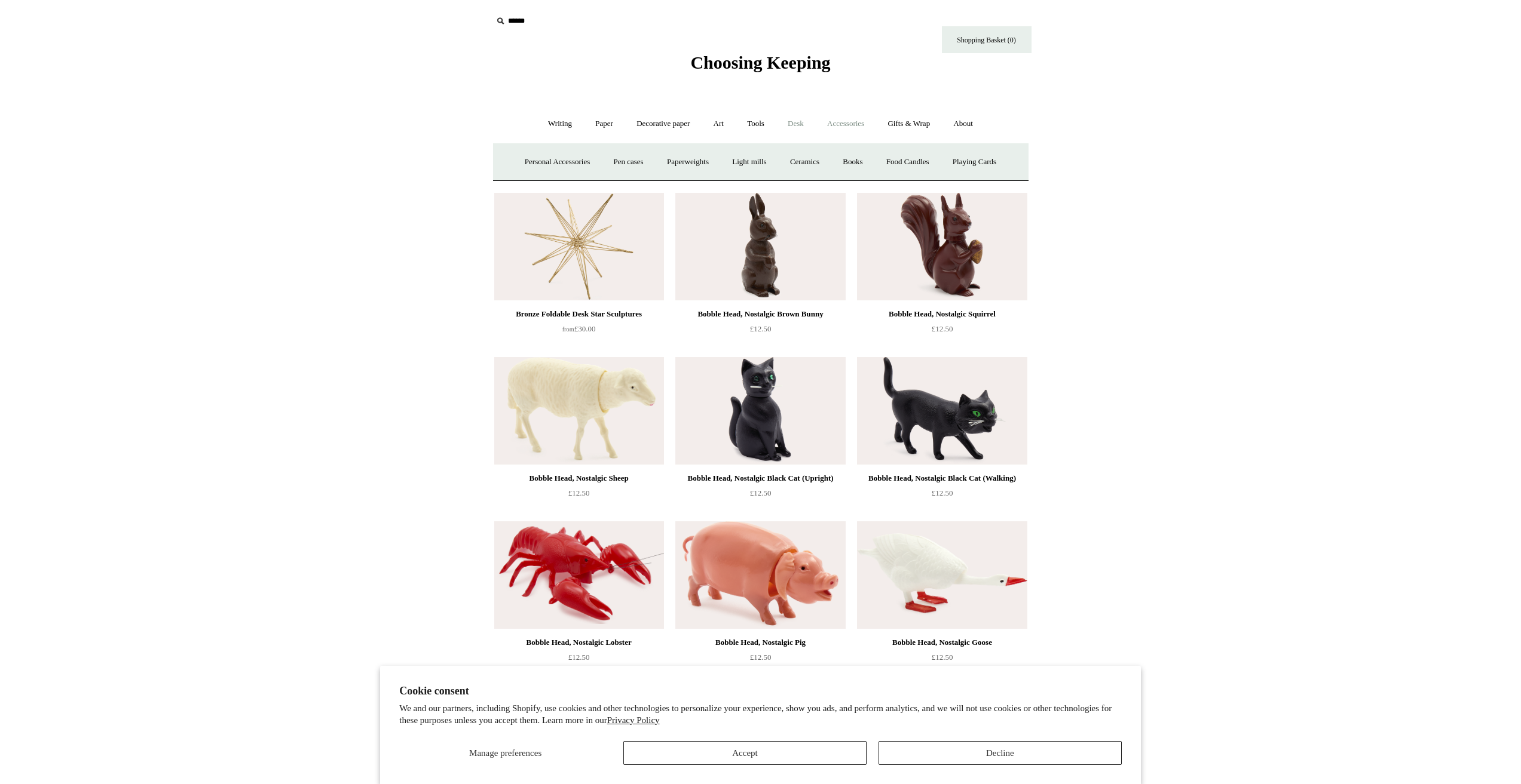
click at [807, 120] on link "Desk +" at bounding box center [795, 124] width 38 height 31
click at [822, 157] on link "Desk Accessories" at bounding box center [811, 162] width 76 height 31
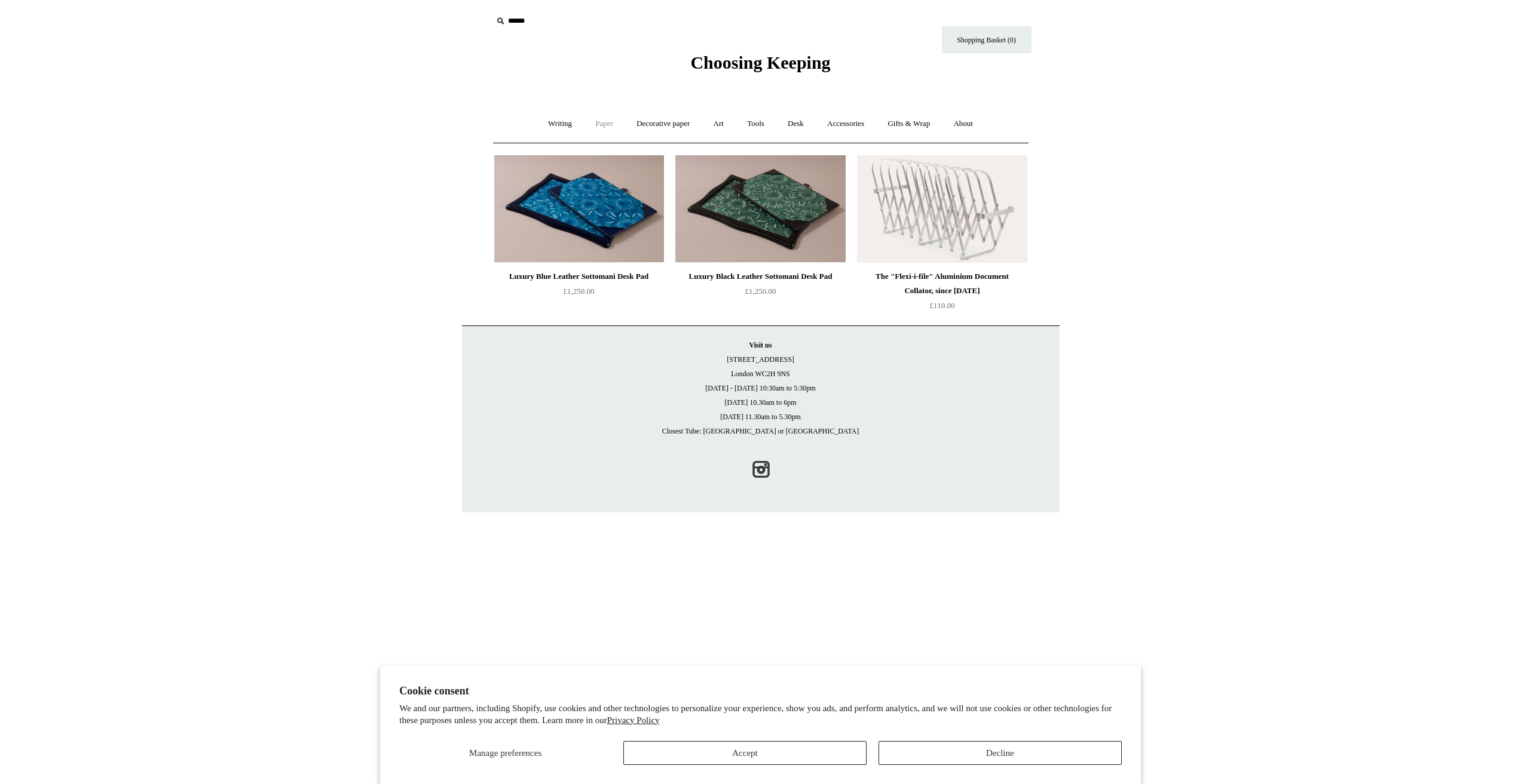
click at [595, 121] on link "Paper +" at bounding box center [604, 124] width 40 height 31
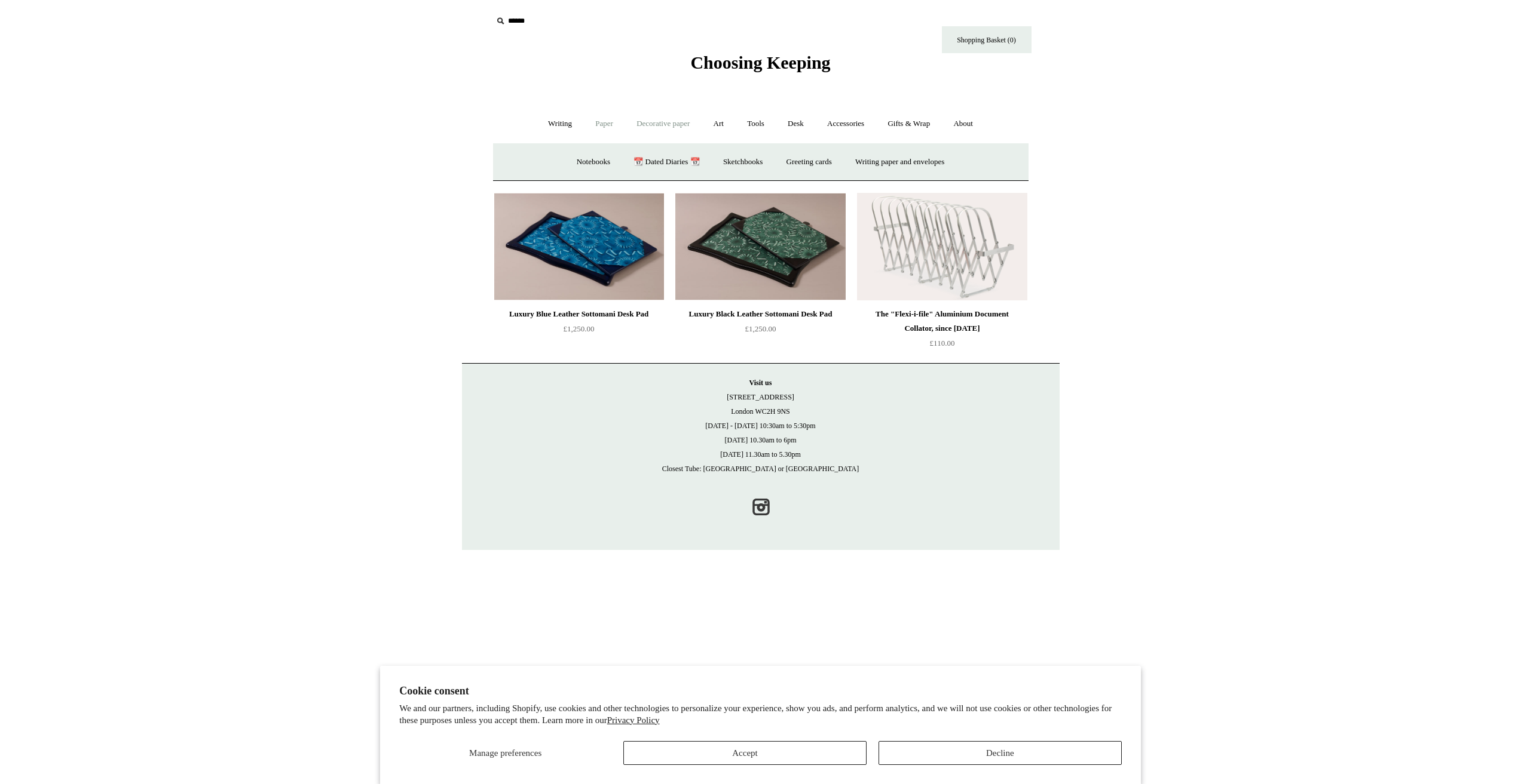
click at [660, 122] on link "Decorative paper +" at bounding box center [663, 124] width 75 height 31
click at [845, 158] on link "Japanese" at bounding box center [854, 162] width 49 height 31
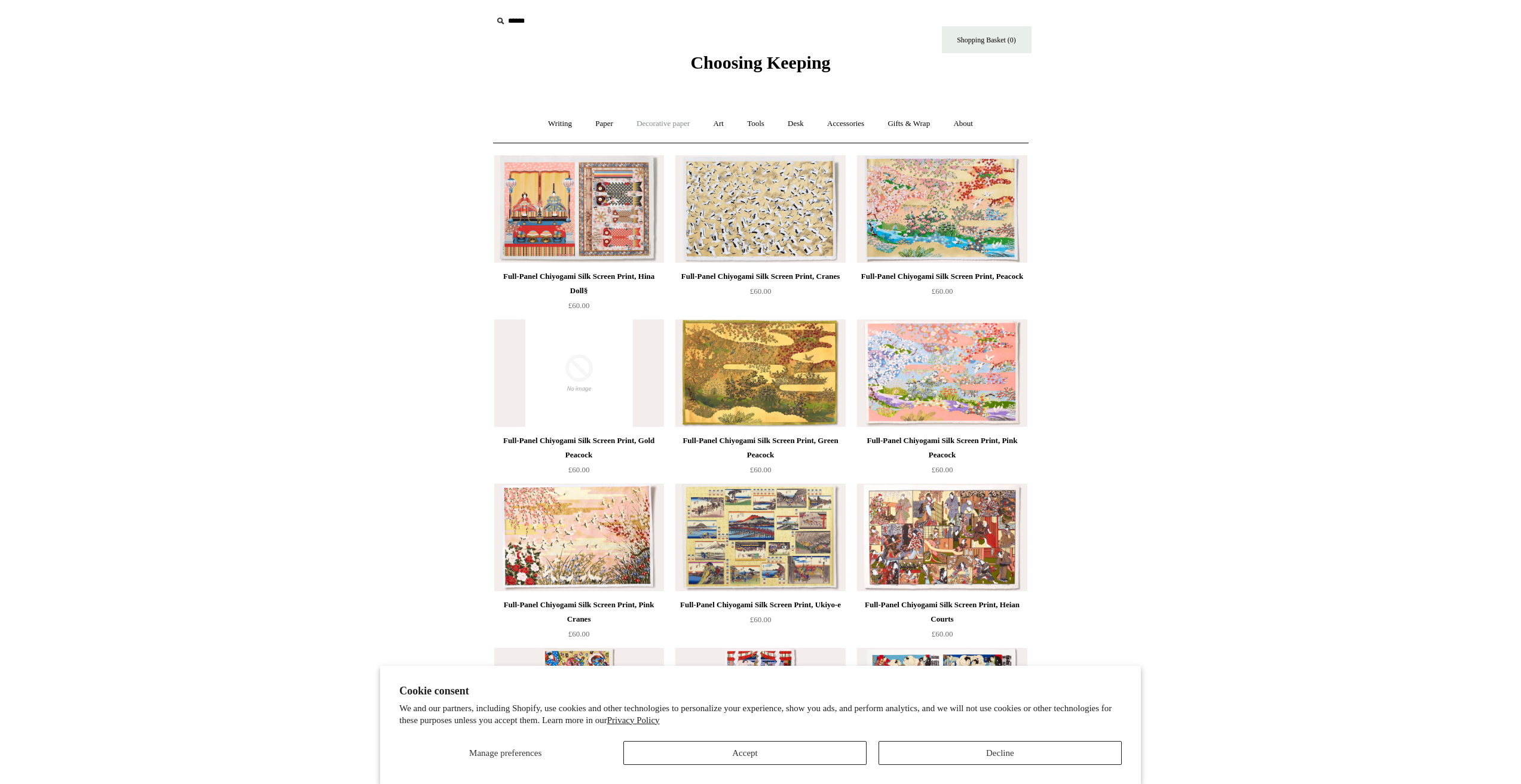
click at [677, 130] on link "Decorative paper +" at bounding box center [663, 124] width 75 height 31
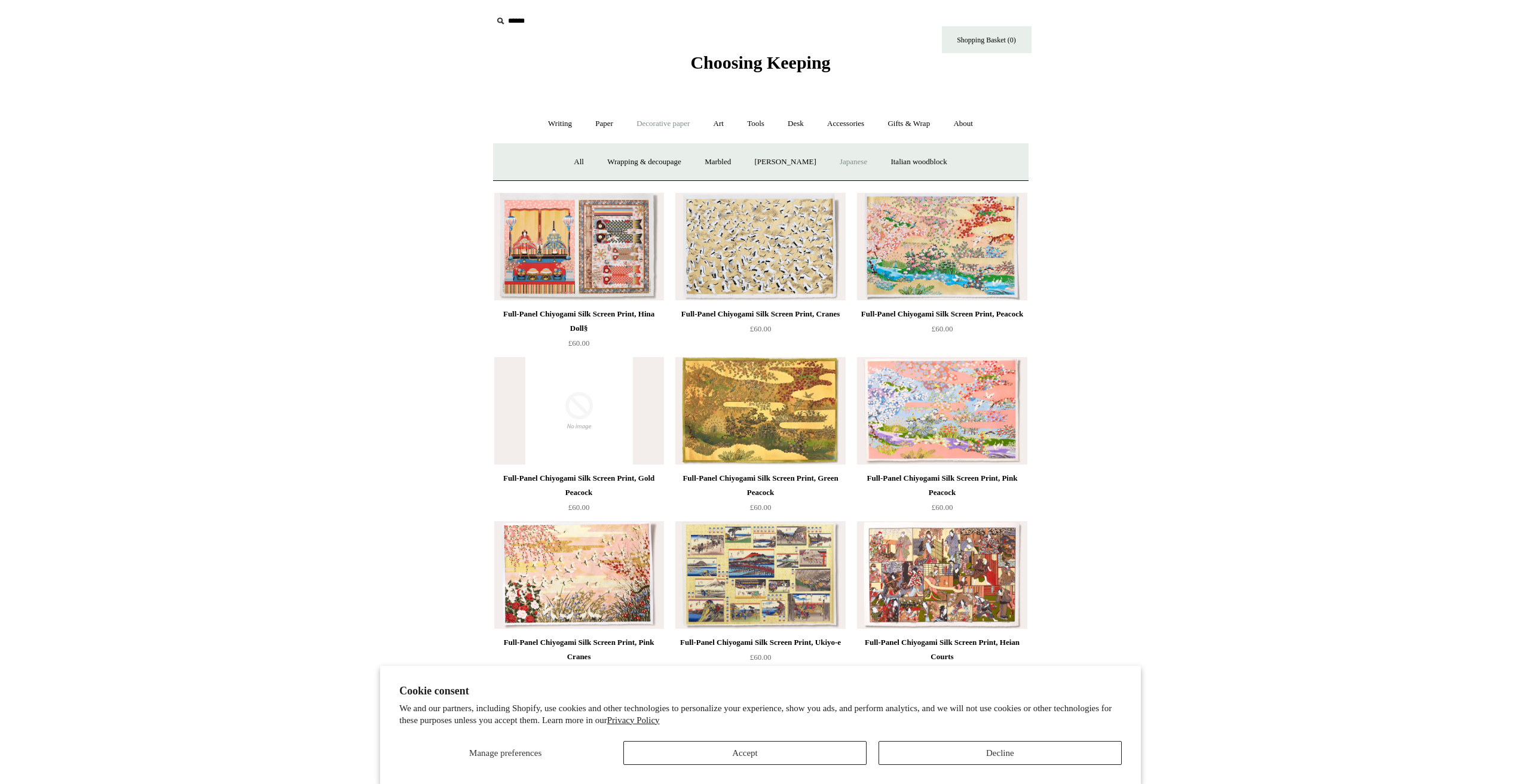
drag, startPoint x: 677, startPoint y: 130, endPoint x: 711, endPoint y: 120, distance: 35.4
click at [678, 129] on link "Decorative paper -" at bounding box center [663, 124] width 75 height 31
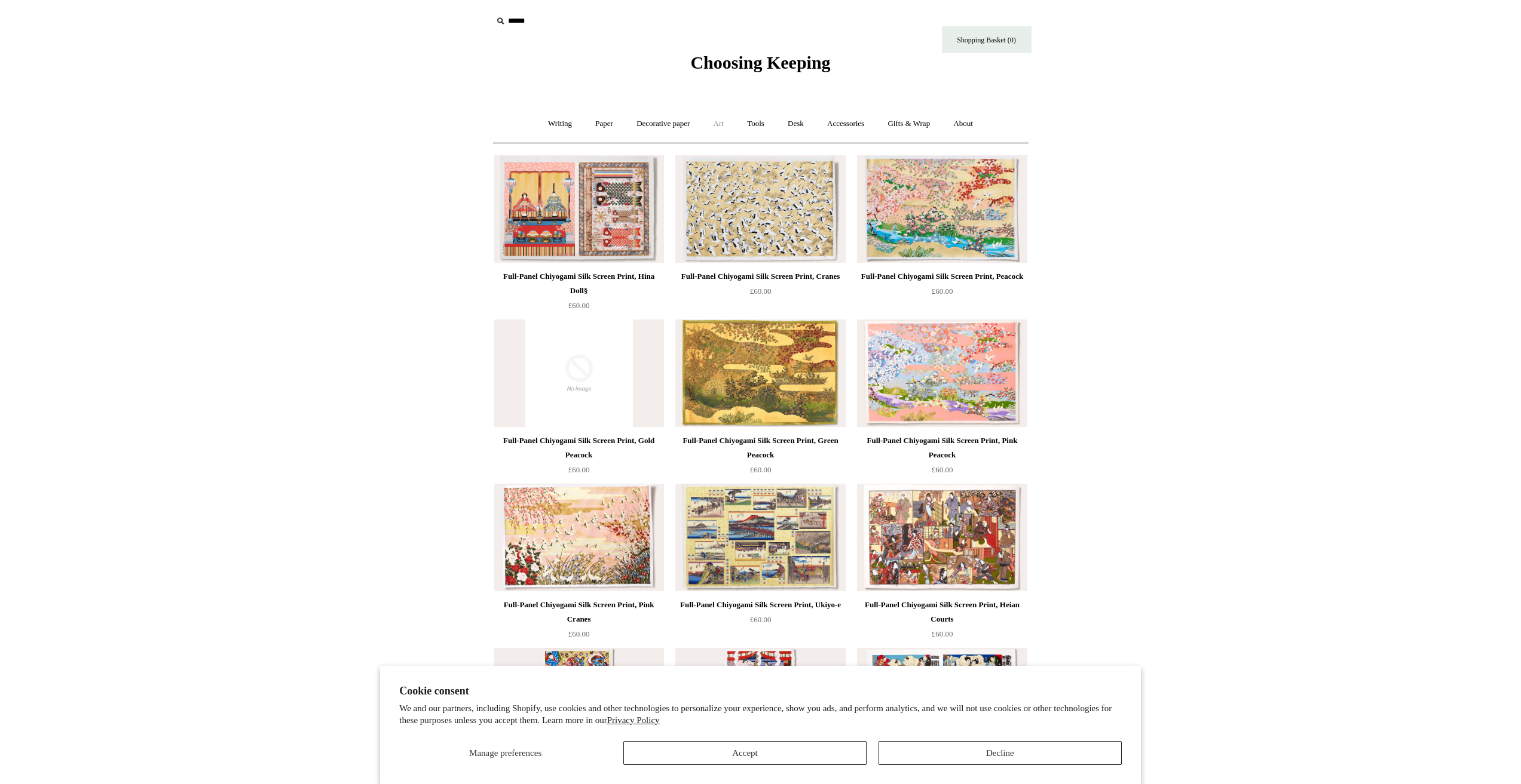
click at [711, 120] on link "Art +" at bounding box center [719, 124] width 31 height 31
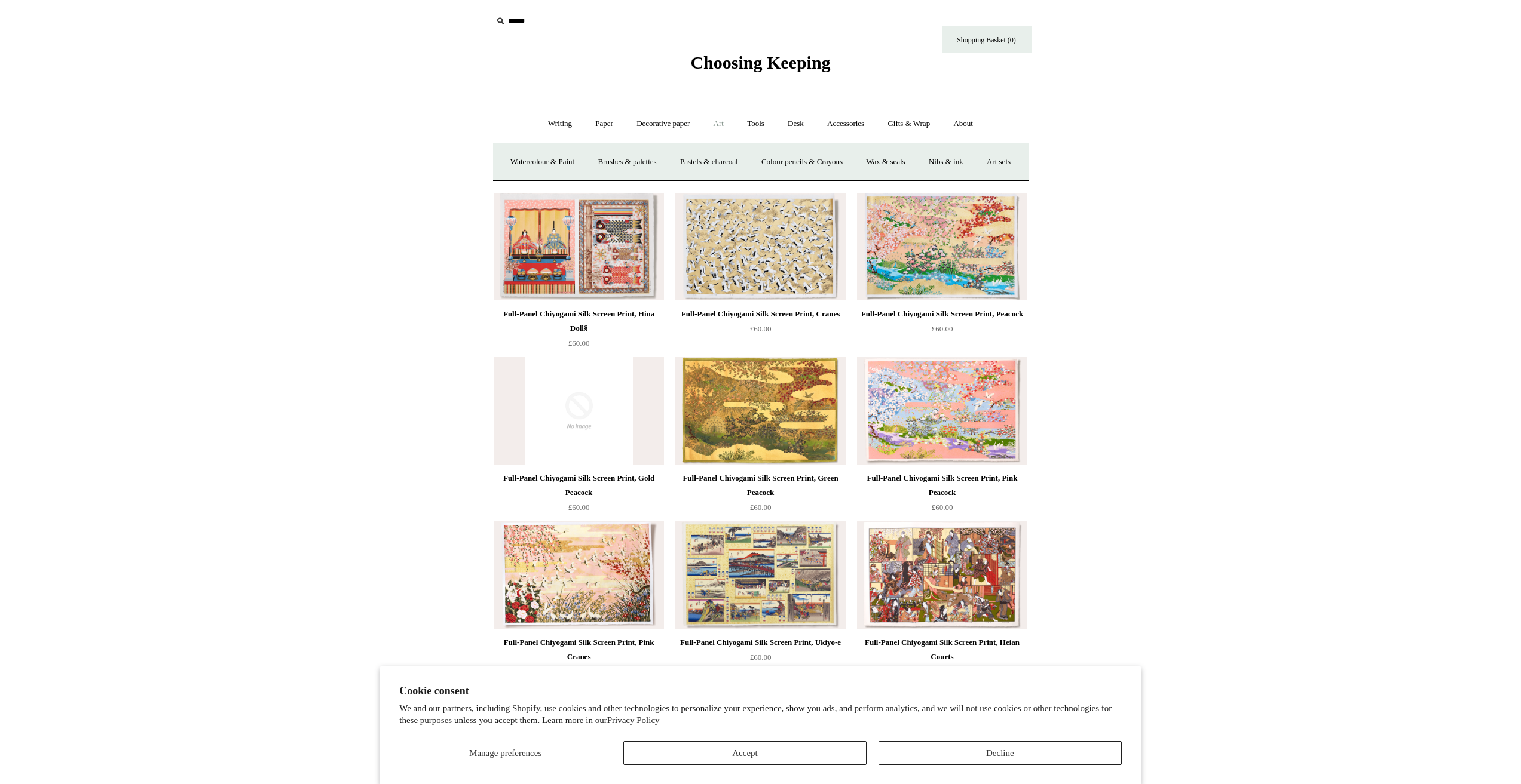
click at [711, 120] on link "Art -" at bounding box center [719, 124] width 31 height 31
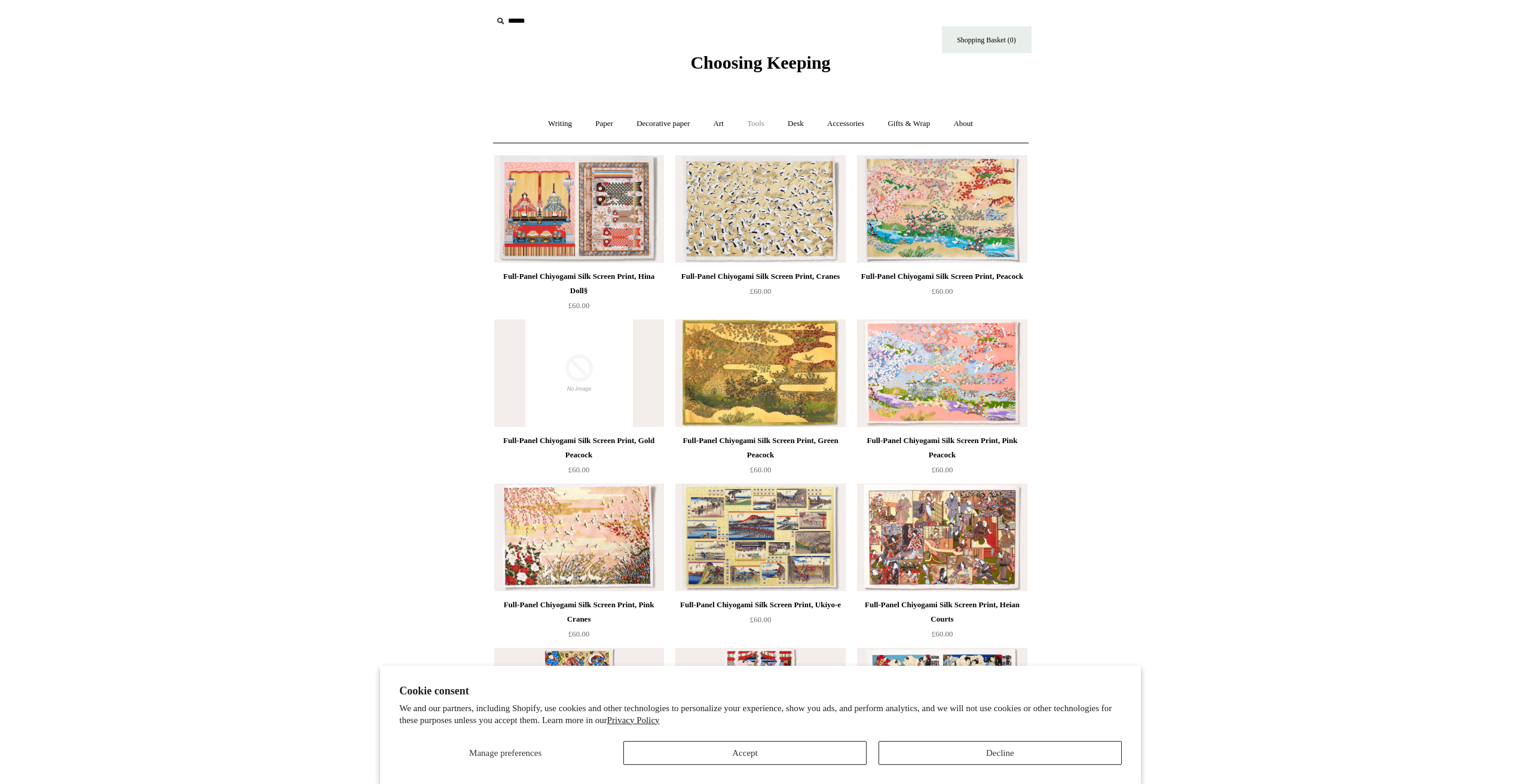
click at [748, 118] on link "Tools +" at bounding box center [755, 124] width 39 height 31
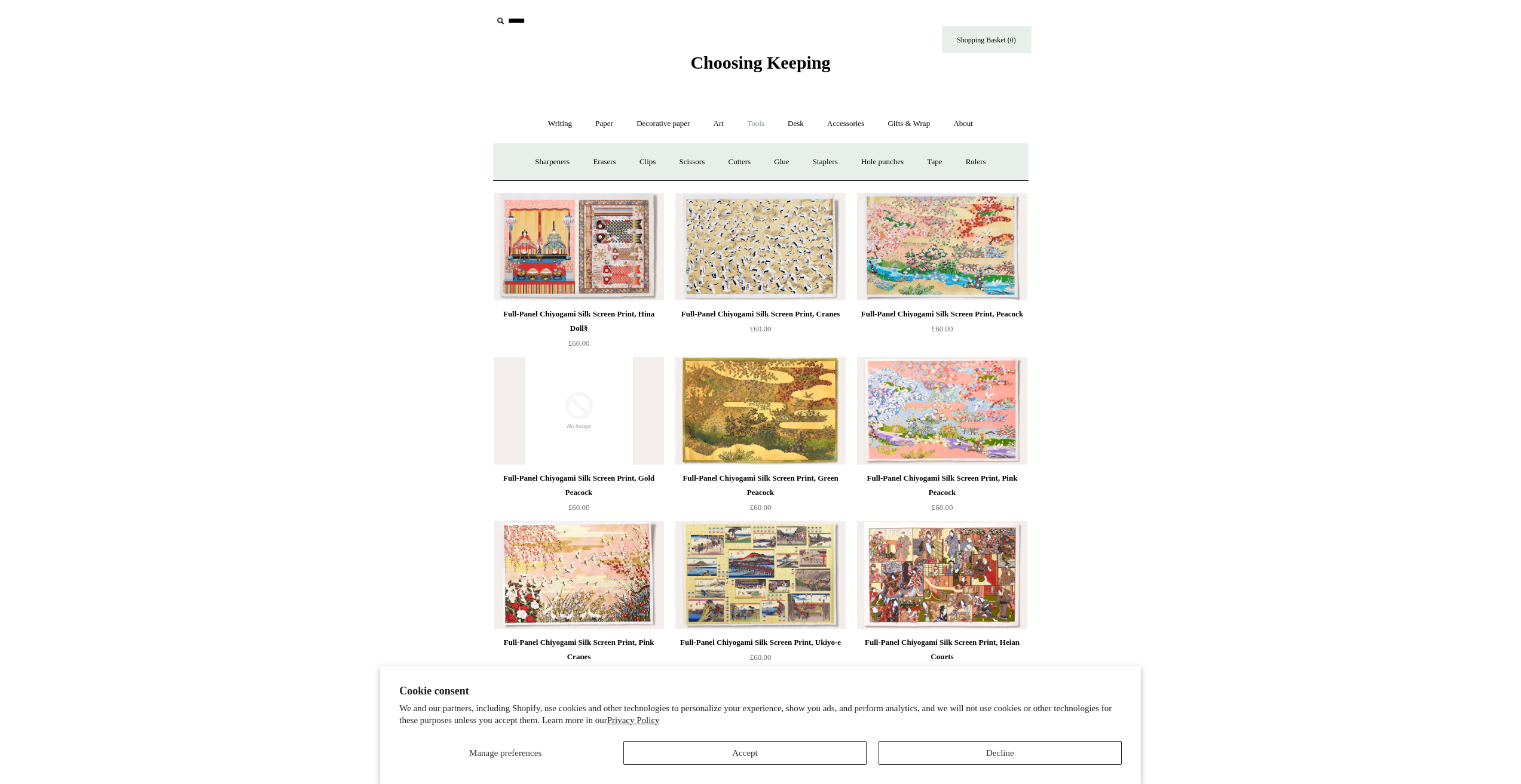
click at [748, 118] on link "Tools -" at bounding box center [755, 124] width 39 height 31
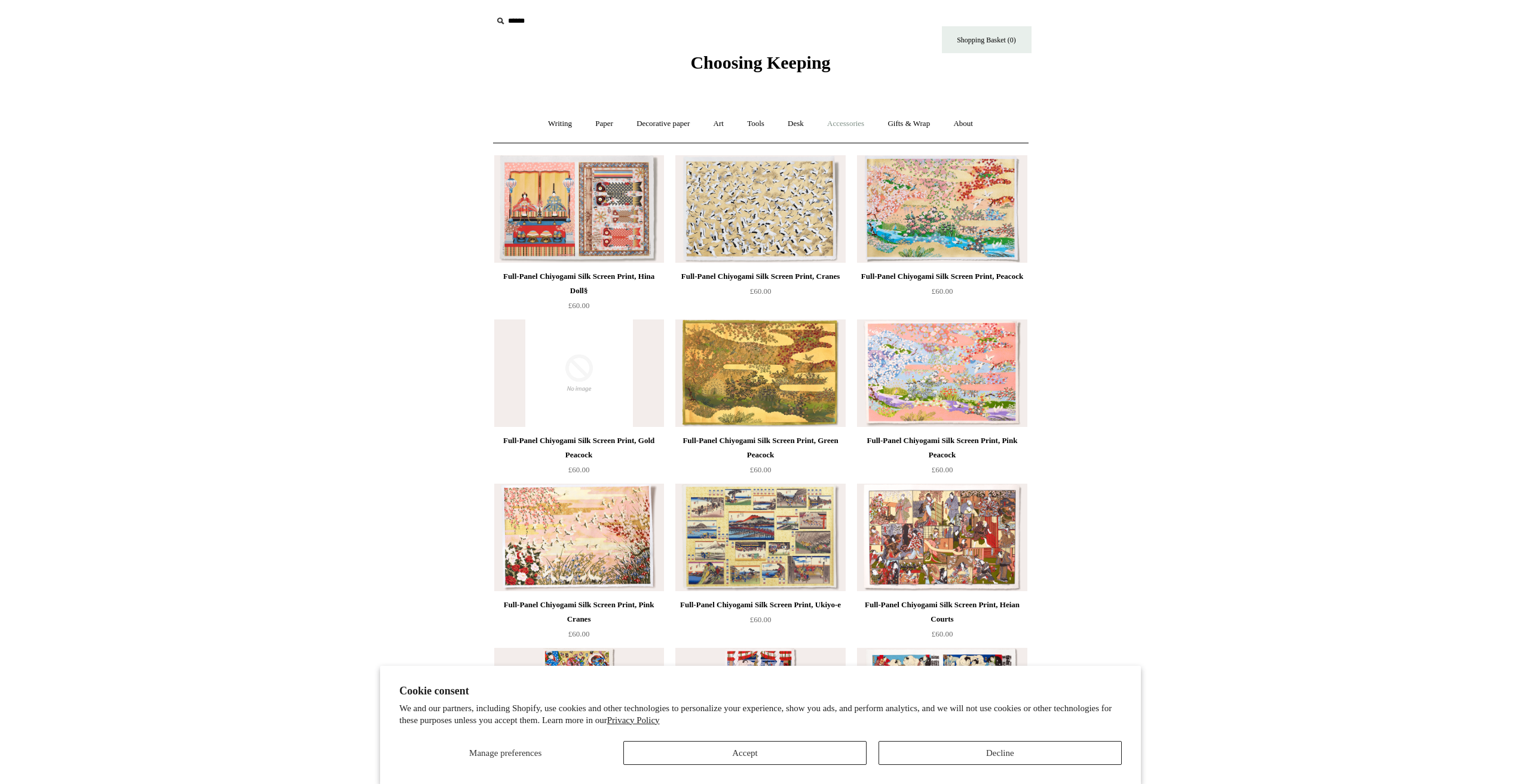
click at [875, 122] on link "Accessories +" at bounding box center [845, 124] width 59 height 31
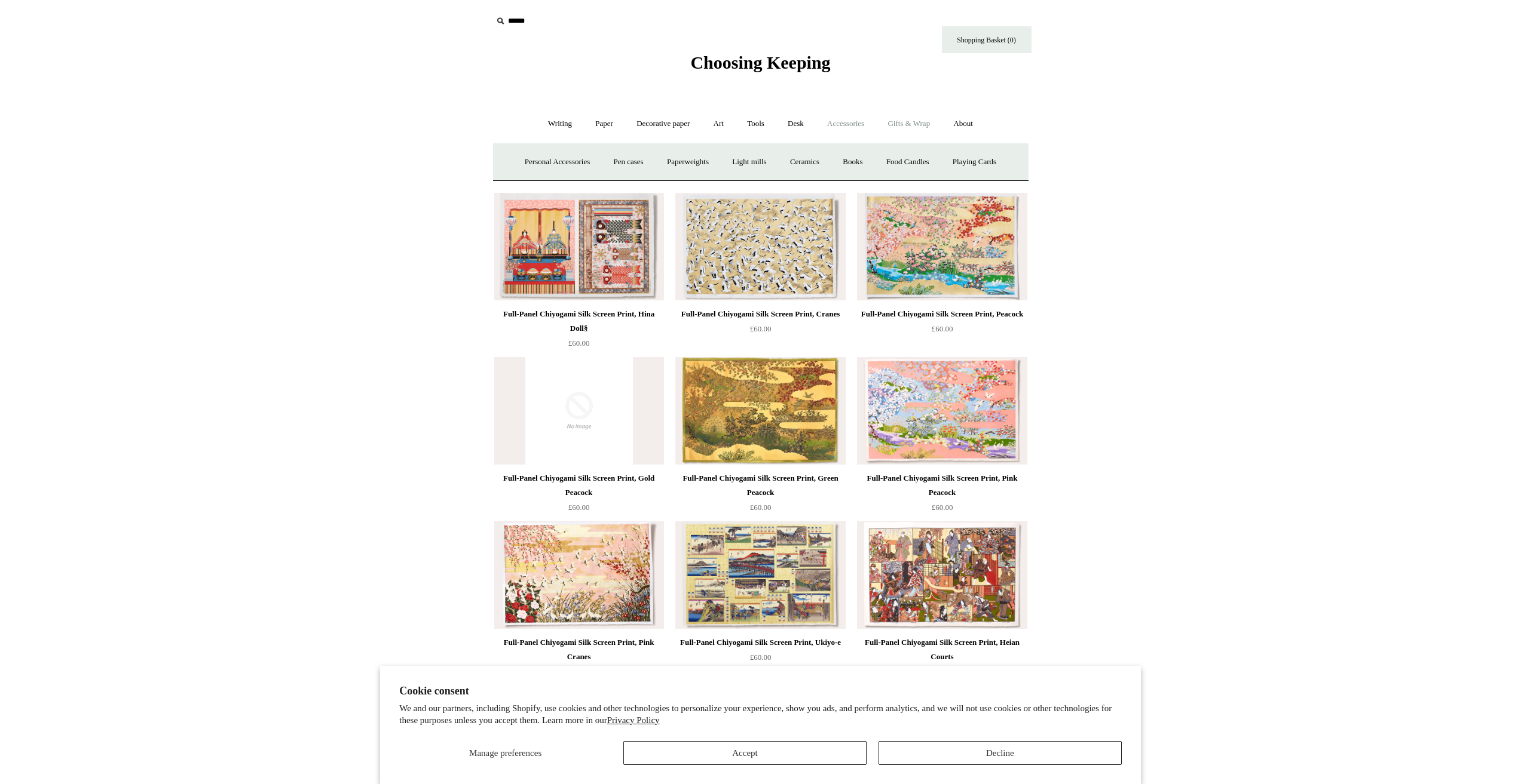
click at [893, 122] on link "Gifts & Wrap +" at bounding box center [908, 124] width 64 height 31
click at [549, 168] on link "Greeting cards +" at bounding box center [551, 162] width 67 height 31
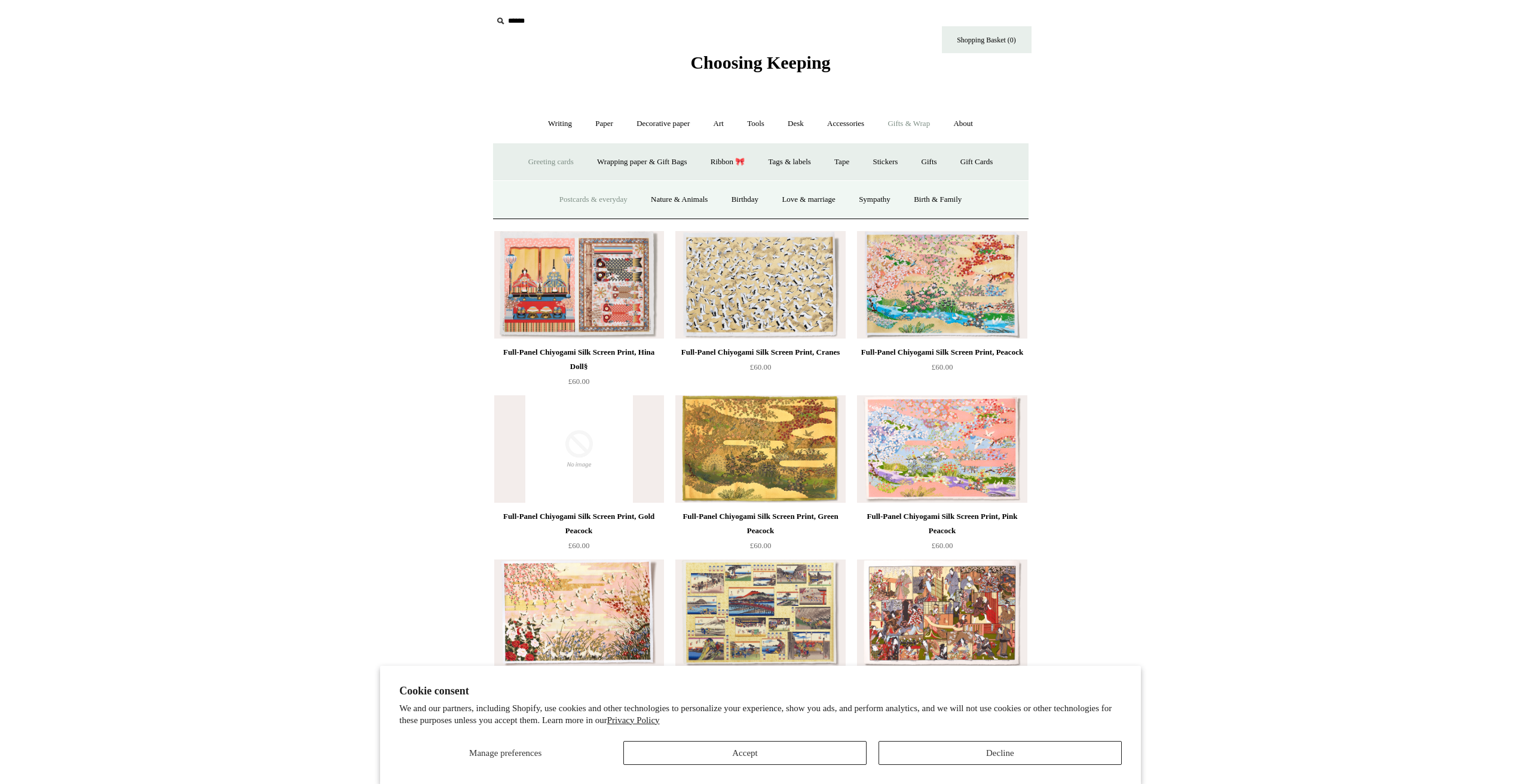
click at [581, 200] on link "Postcards & everyday" at bounding box center [593, 200] width 90 height 31
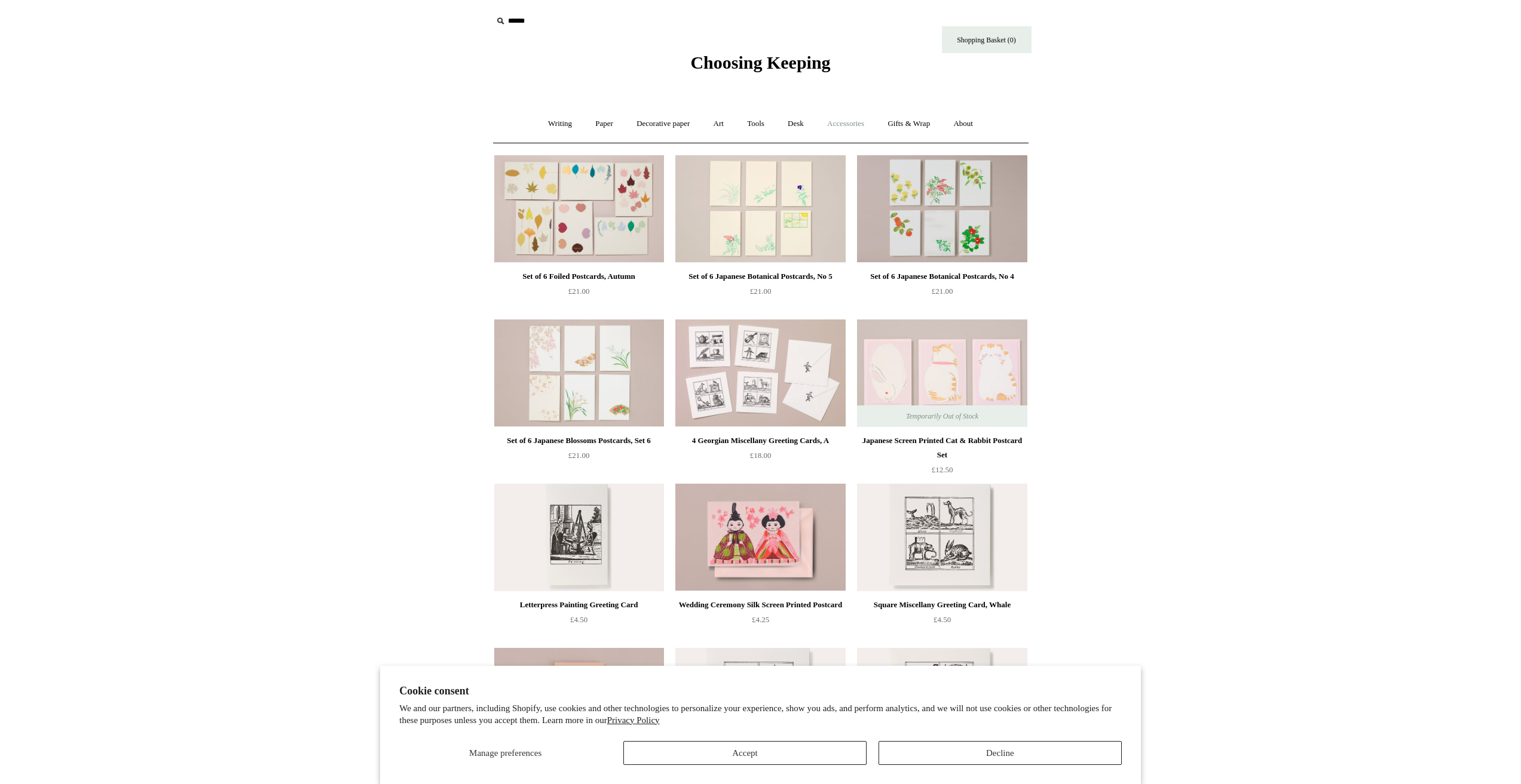
click at [838, 121] on link "Accessories +" at bounding box center [845, 124] width 59 height 31
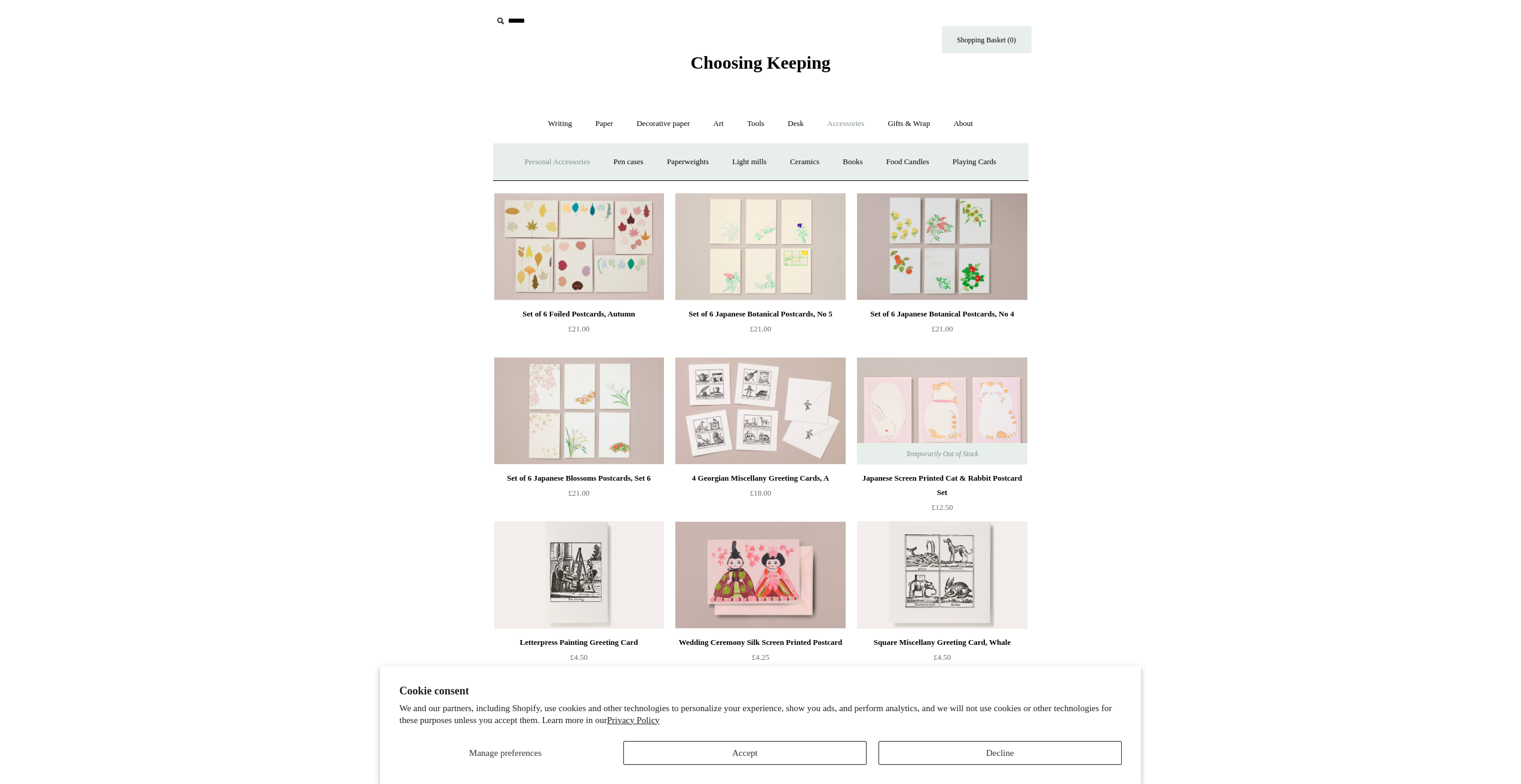
click at [575, 162] on link "Personal Accessories +" at bounding box center [557, 162] width 87 height 31
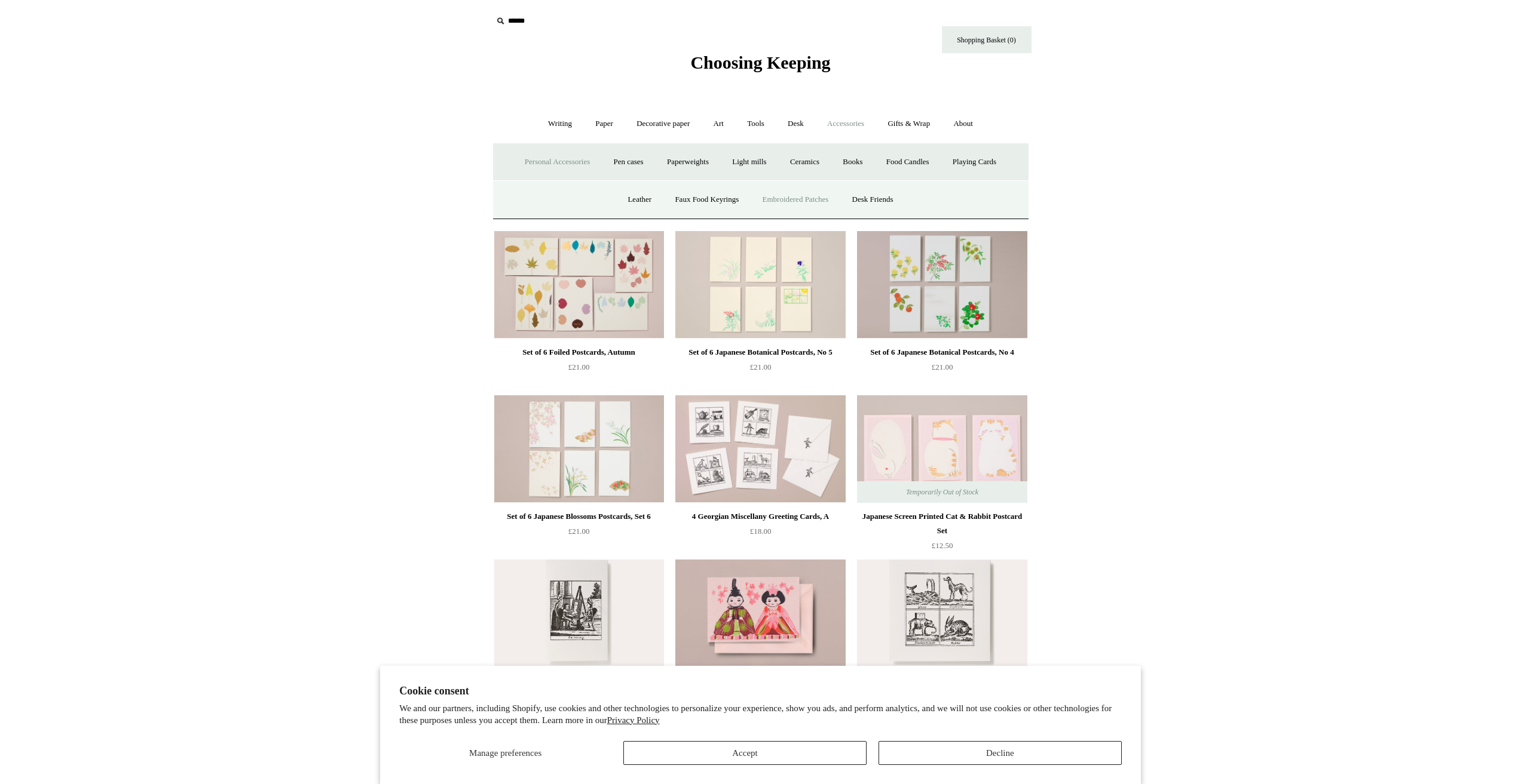
click at [779, 194] on link "Embroidered Patches" at bounding box center [795, 200] width 88 height 31
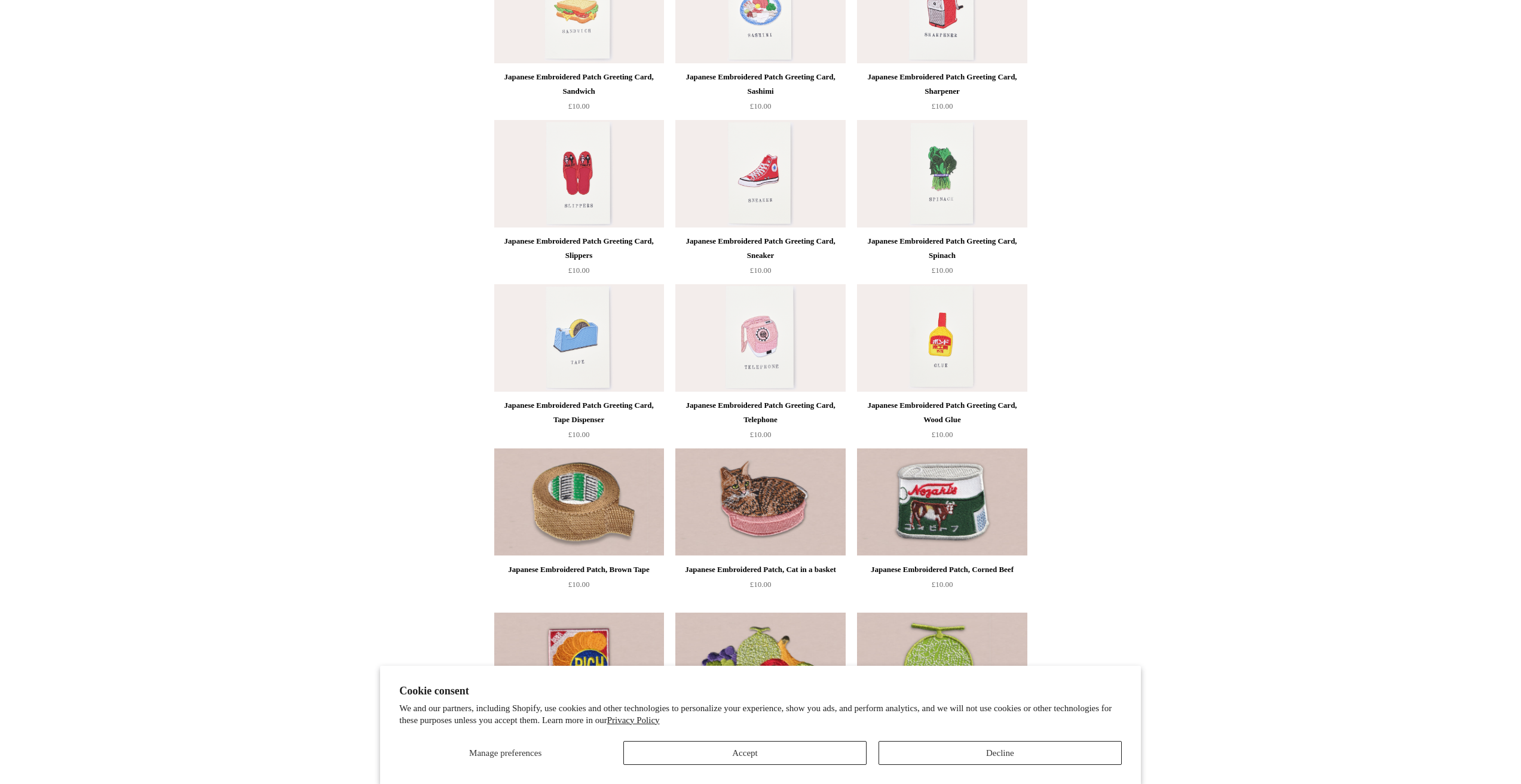
scroll to position [818, 0]
